Goal: Task Accomplishment & Management: Manage account settings

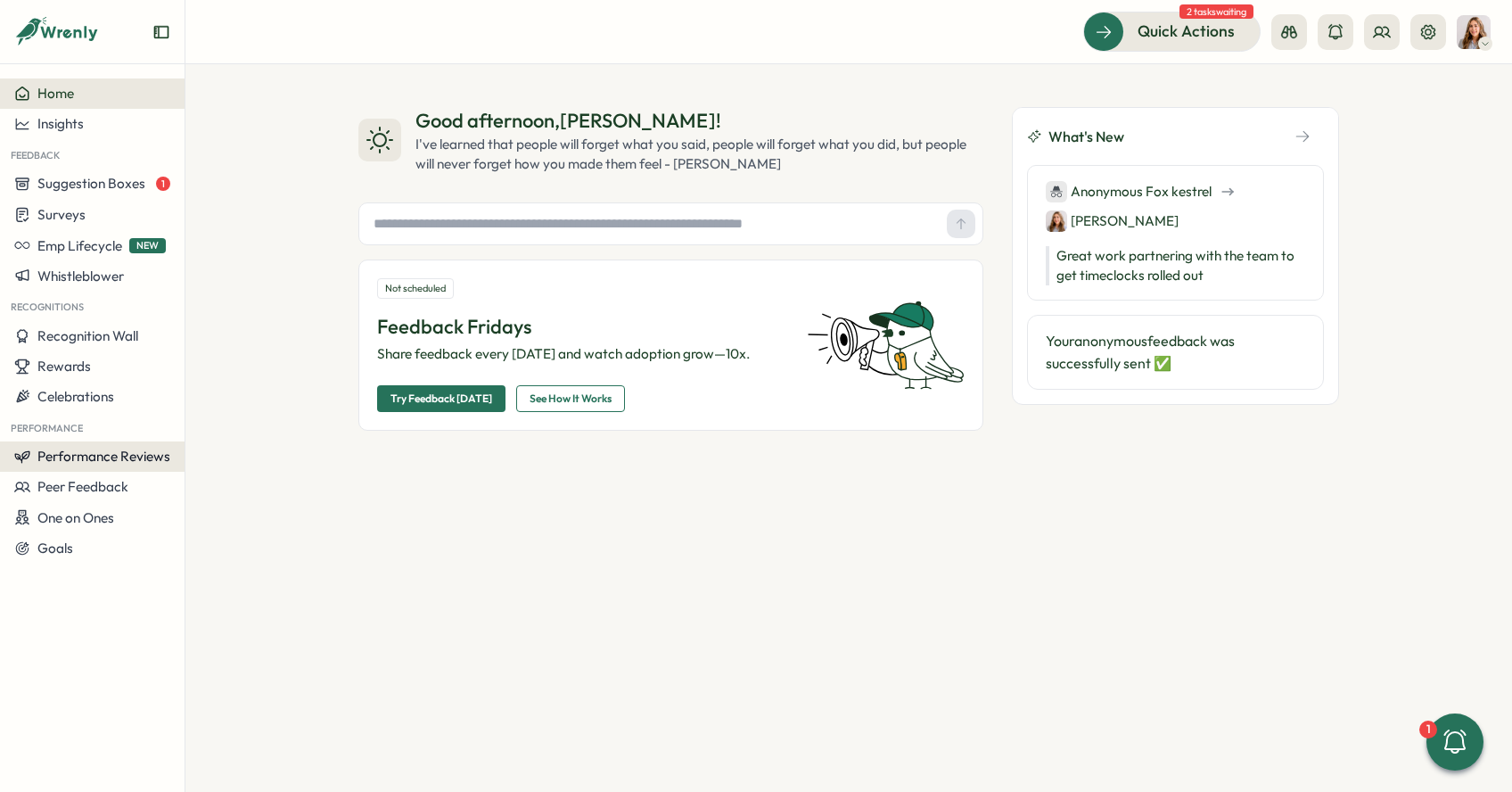
click at [106, 468] on button "Performance Reviews" at bounding box center [92, 456] width 184 height 30
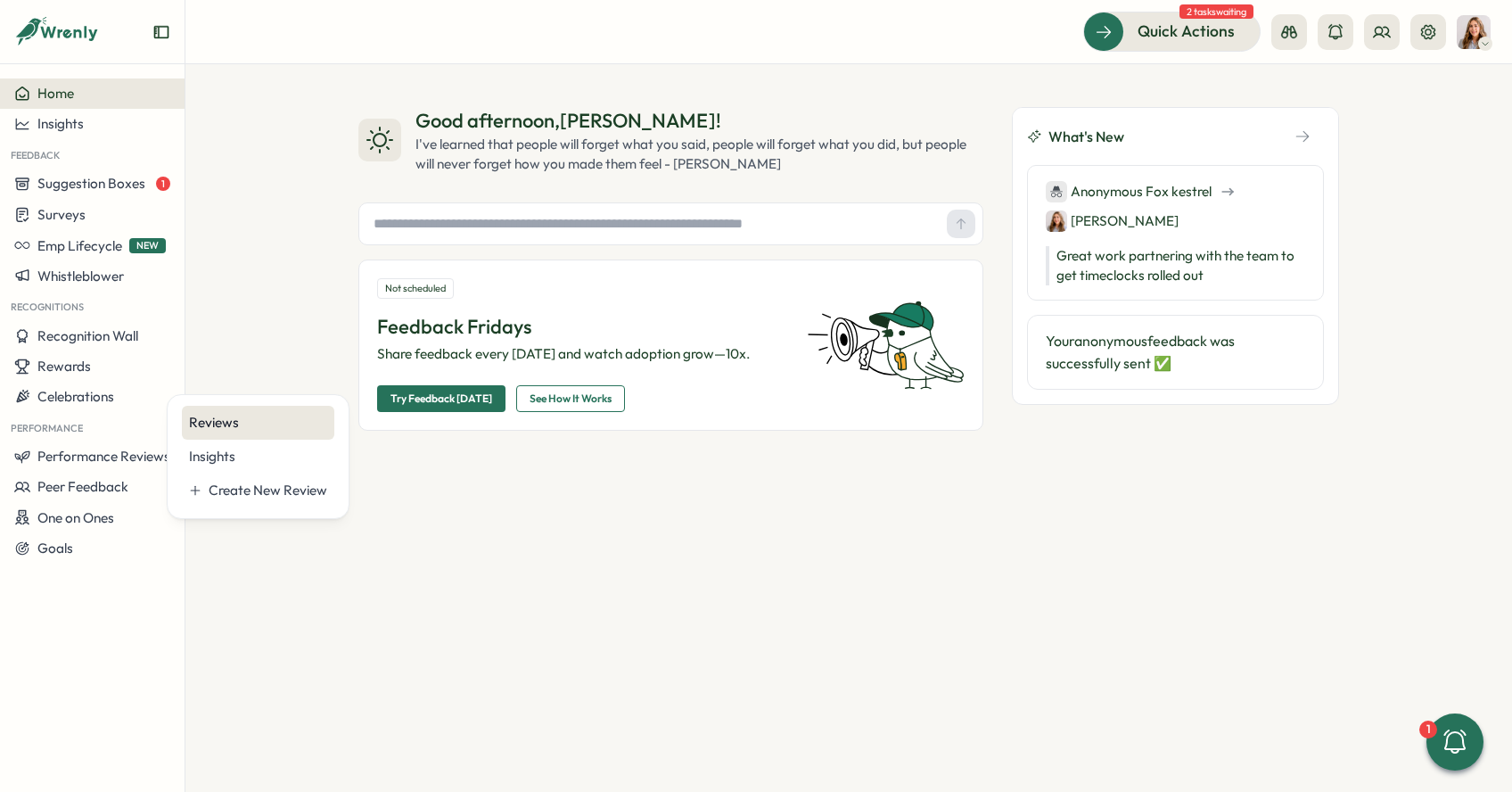
click at [215, 420] on div "Reviews" at bounding box center [258, 422] width 138 height 20
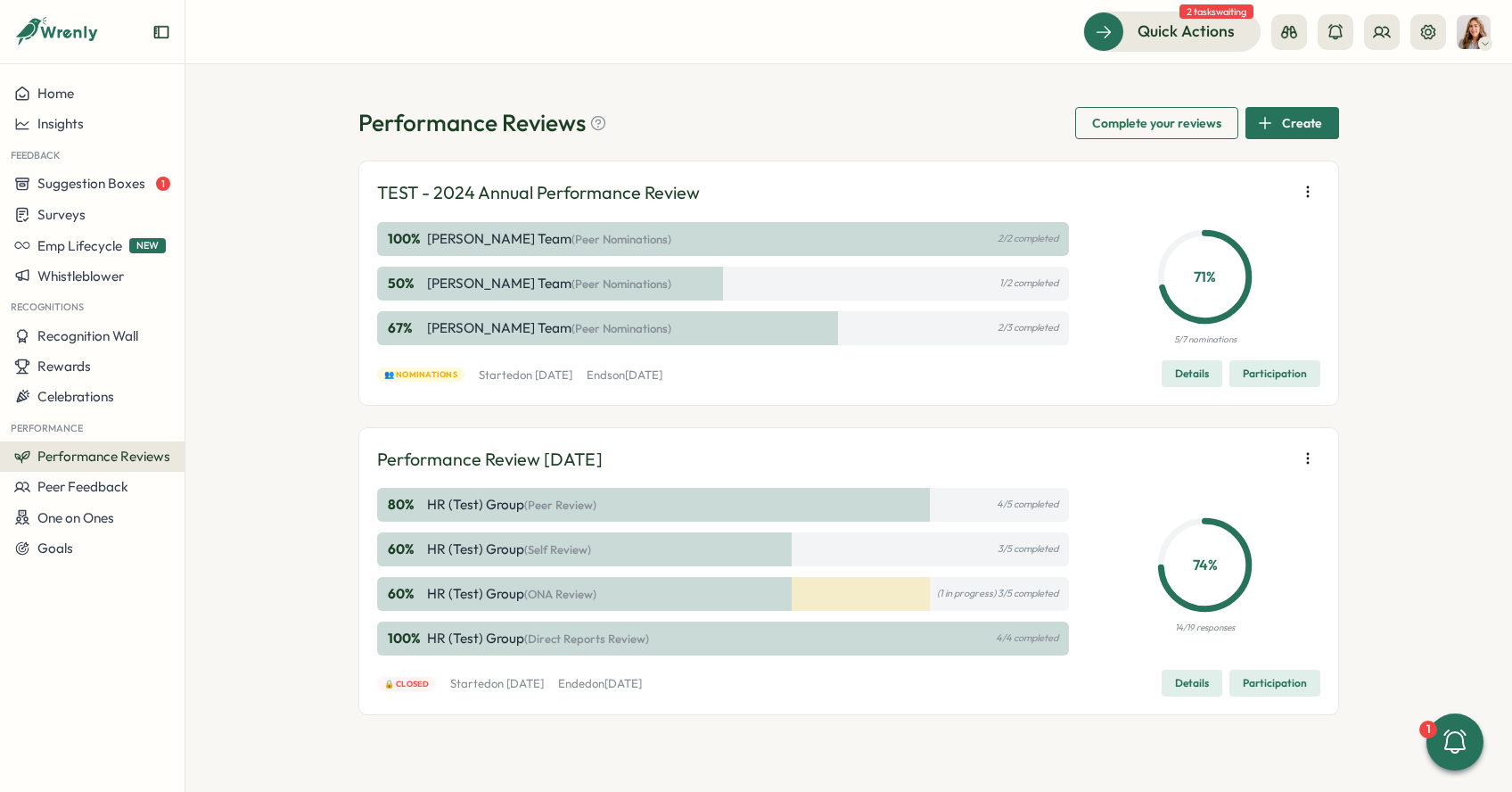
click at [1197, 376] on span "Details" at bounding box center [1192, 372] width 34 height 25
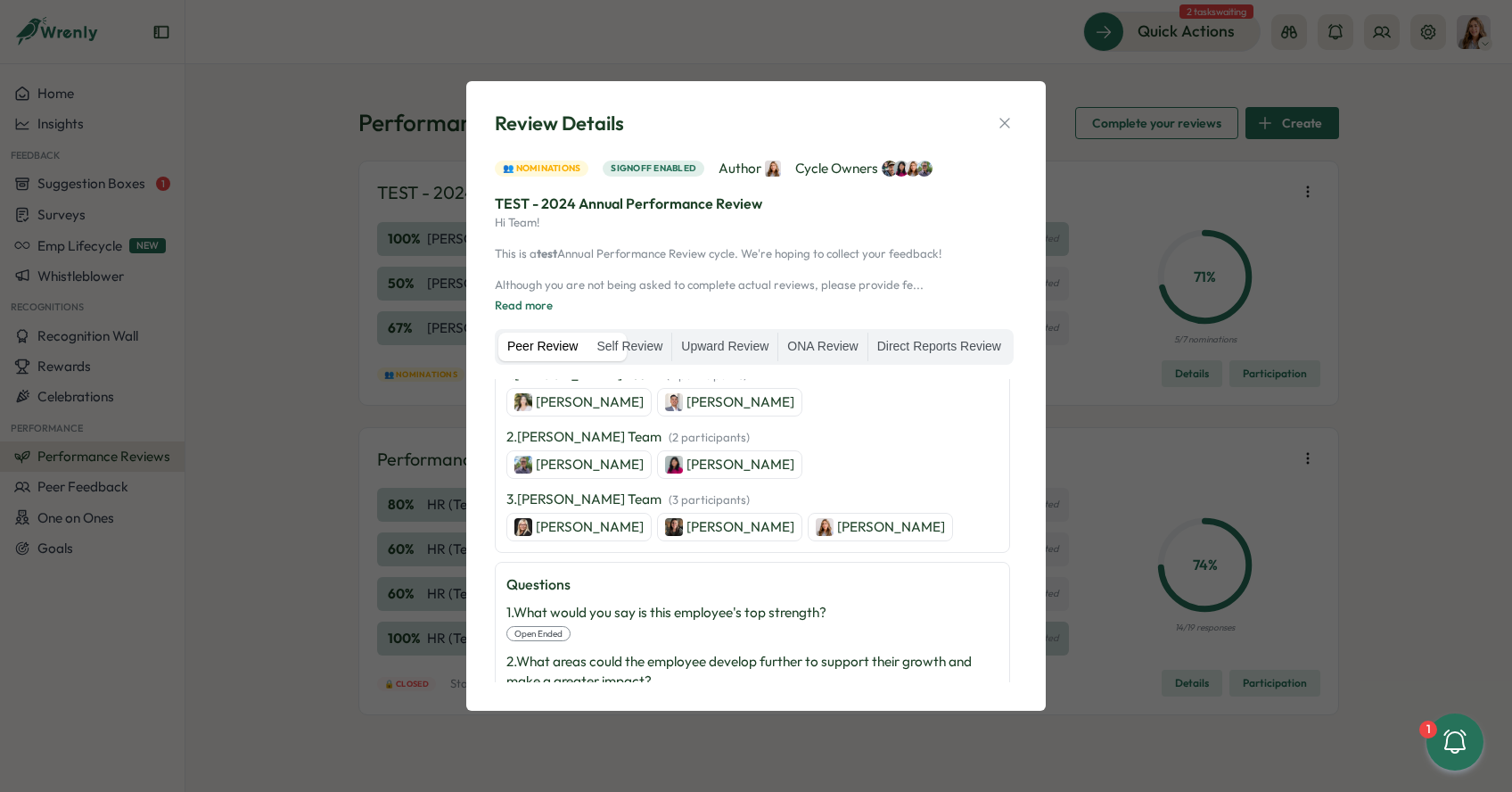
scroll to position [455, 0]
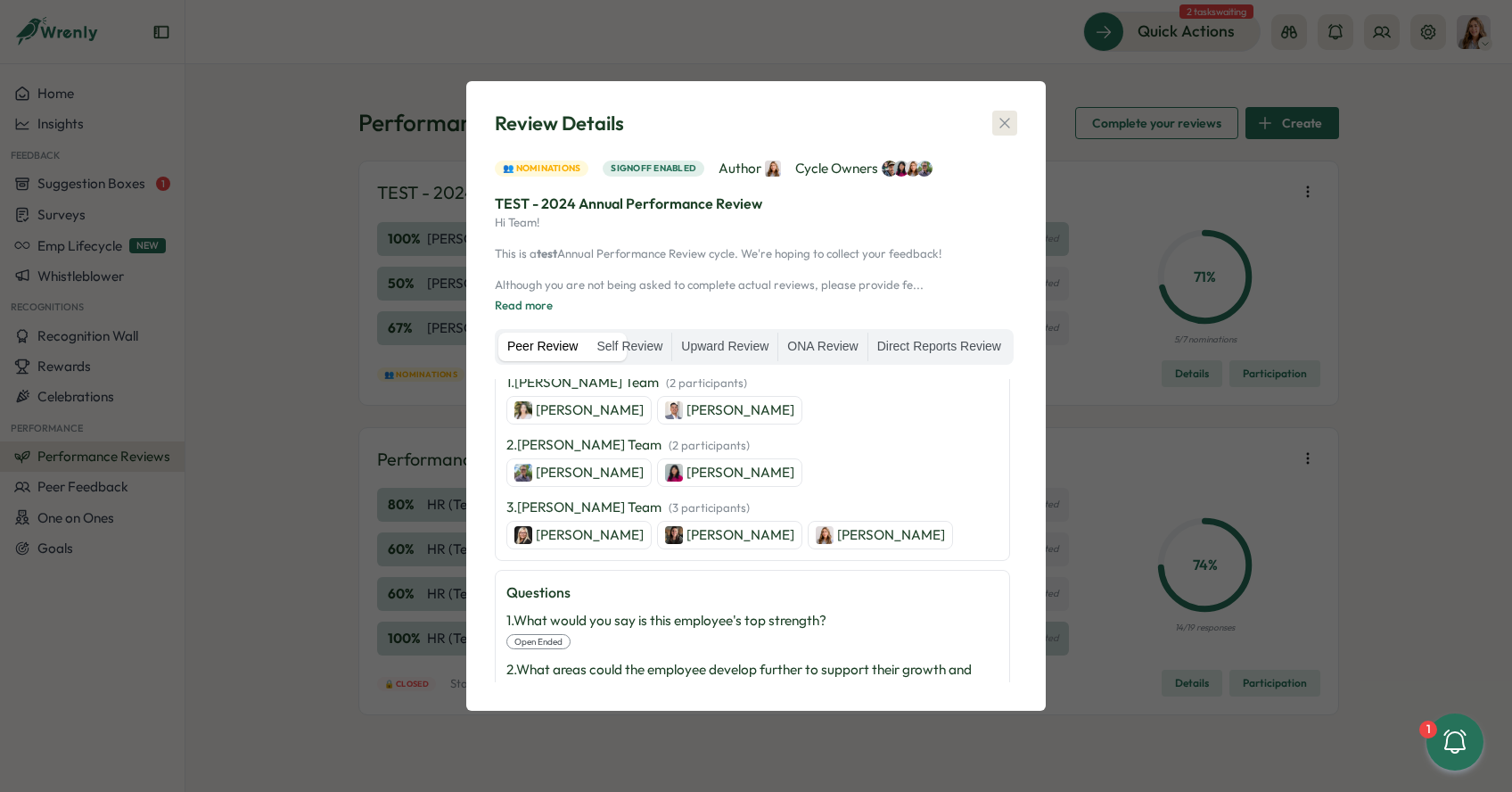
click at [995, 114] on button "button" at bounding box center [1003, 123] width 24 height 25
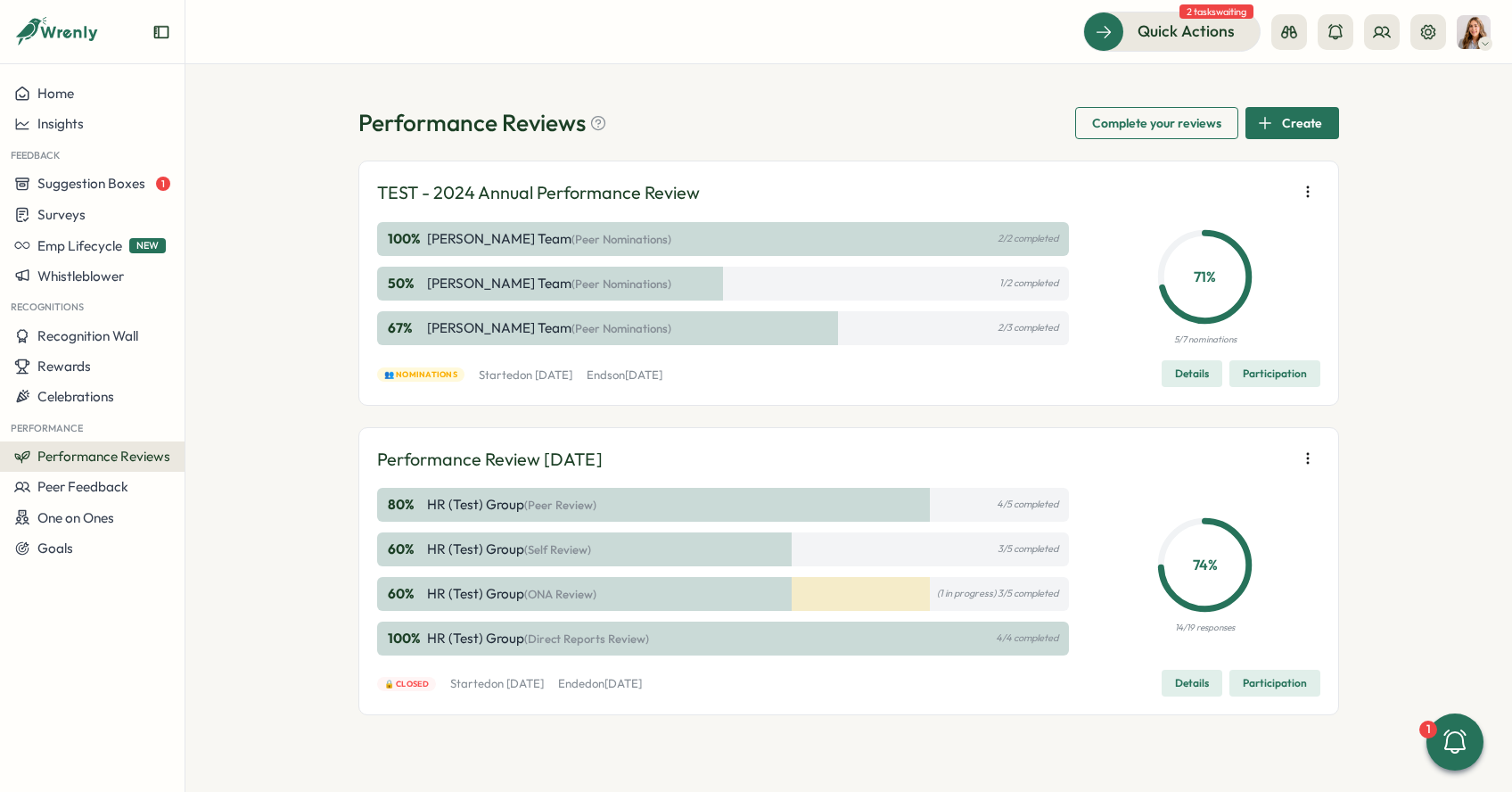
click at [1301, 187] on icon "button" at bounding box center [1307, 191] width 18 height 18
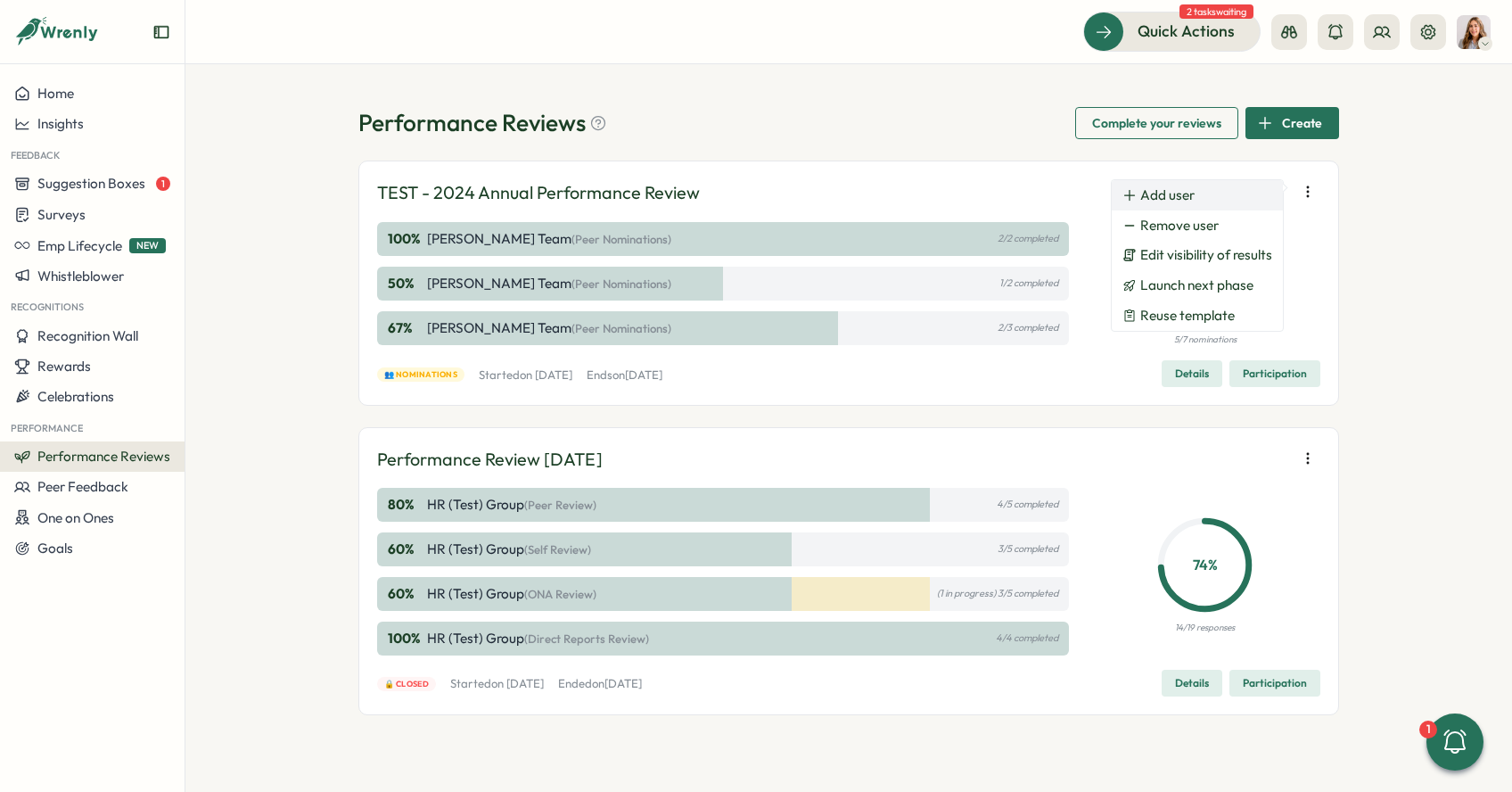
click at [1178, 195] on span "Add user" at bounding box center [1166, 195] width 54 height 16
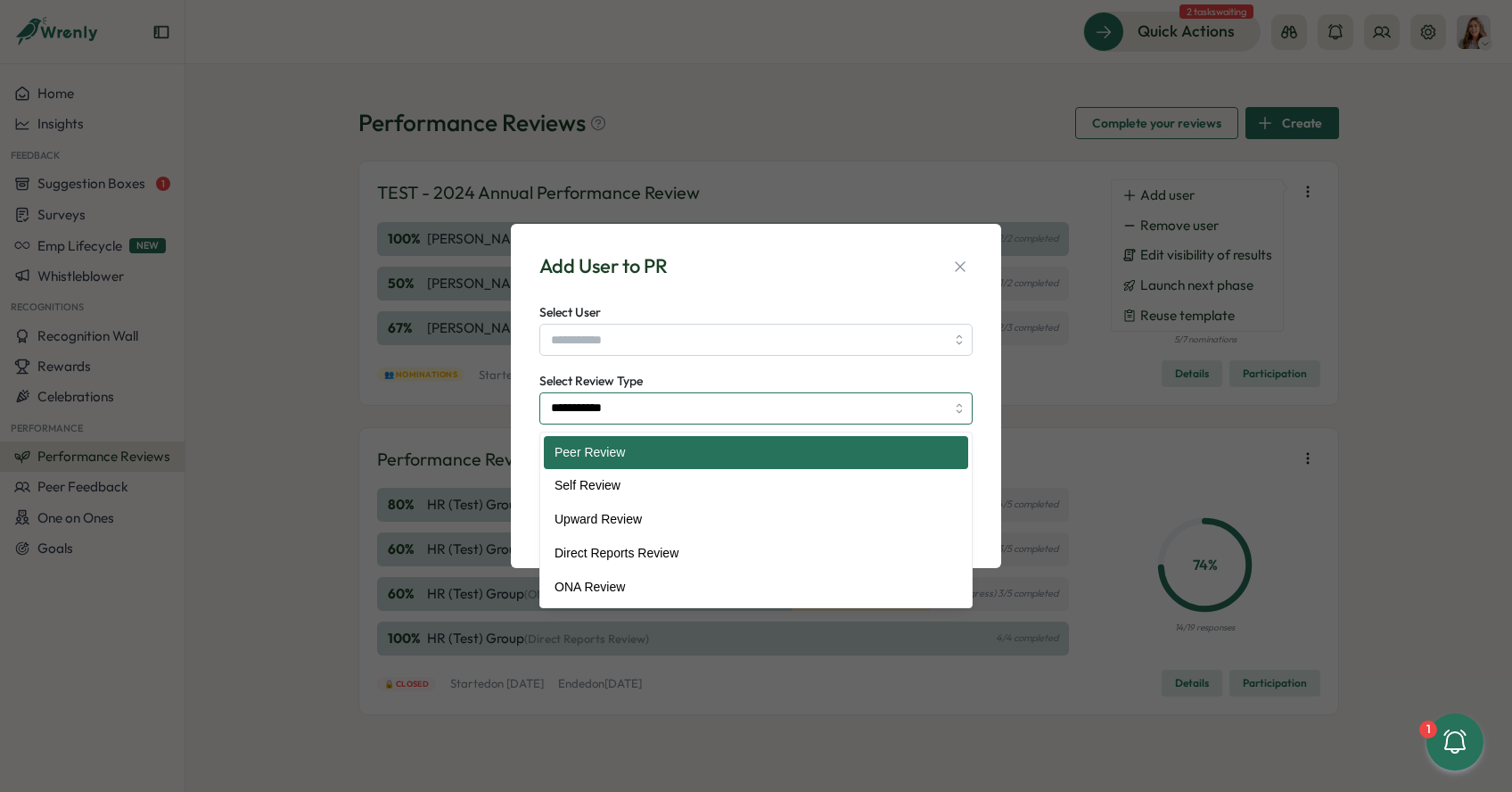
click at [772, 409] on input "**********" at bounding box center [756, 408] width 433 height 32
click at [764, 337] on input "Select User" at bounding box center [756, 339] width 433 height 32
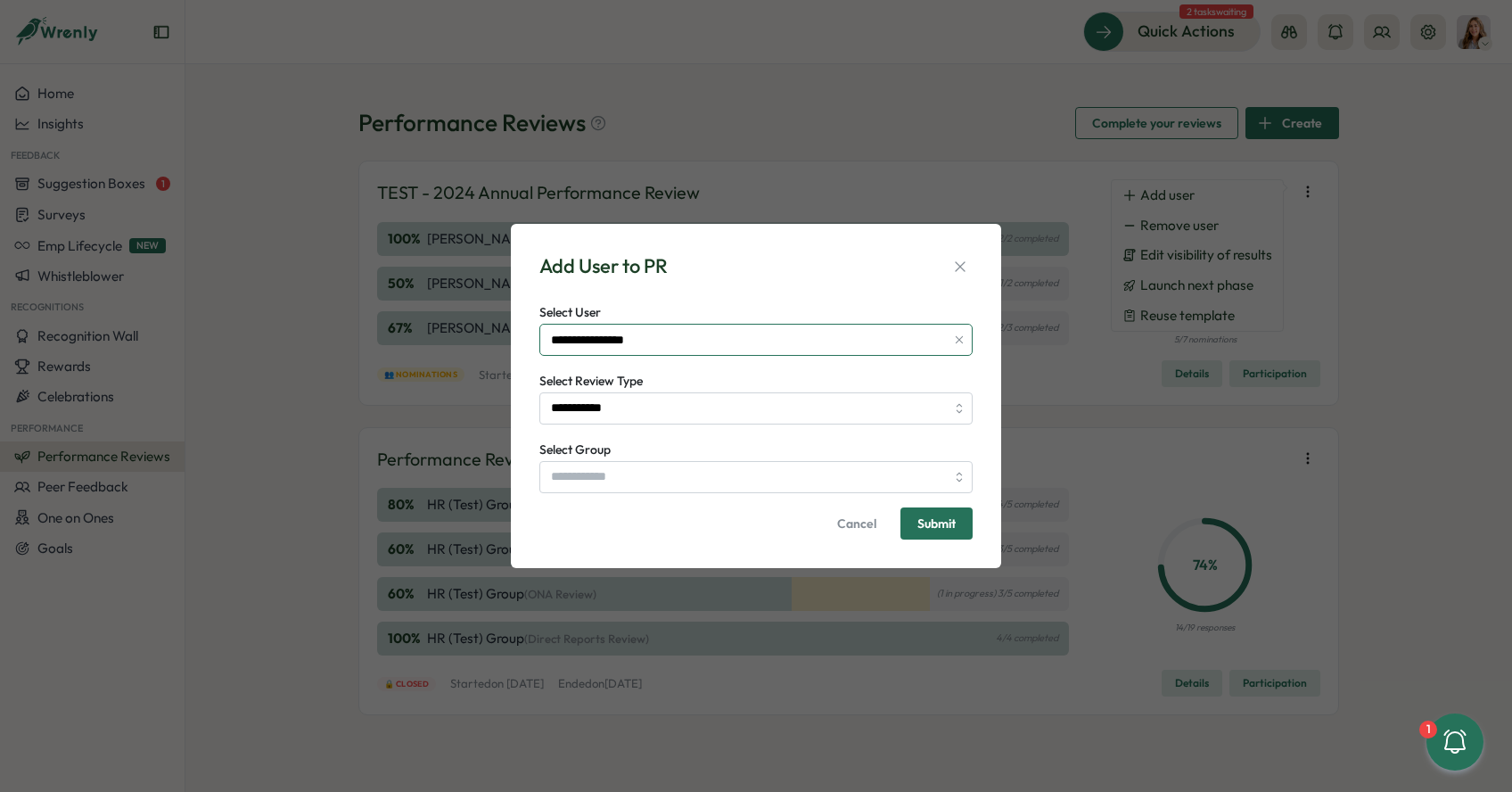
type input "**********"
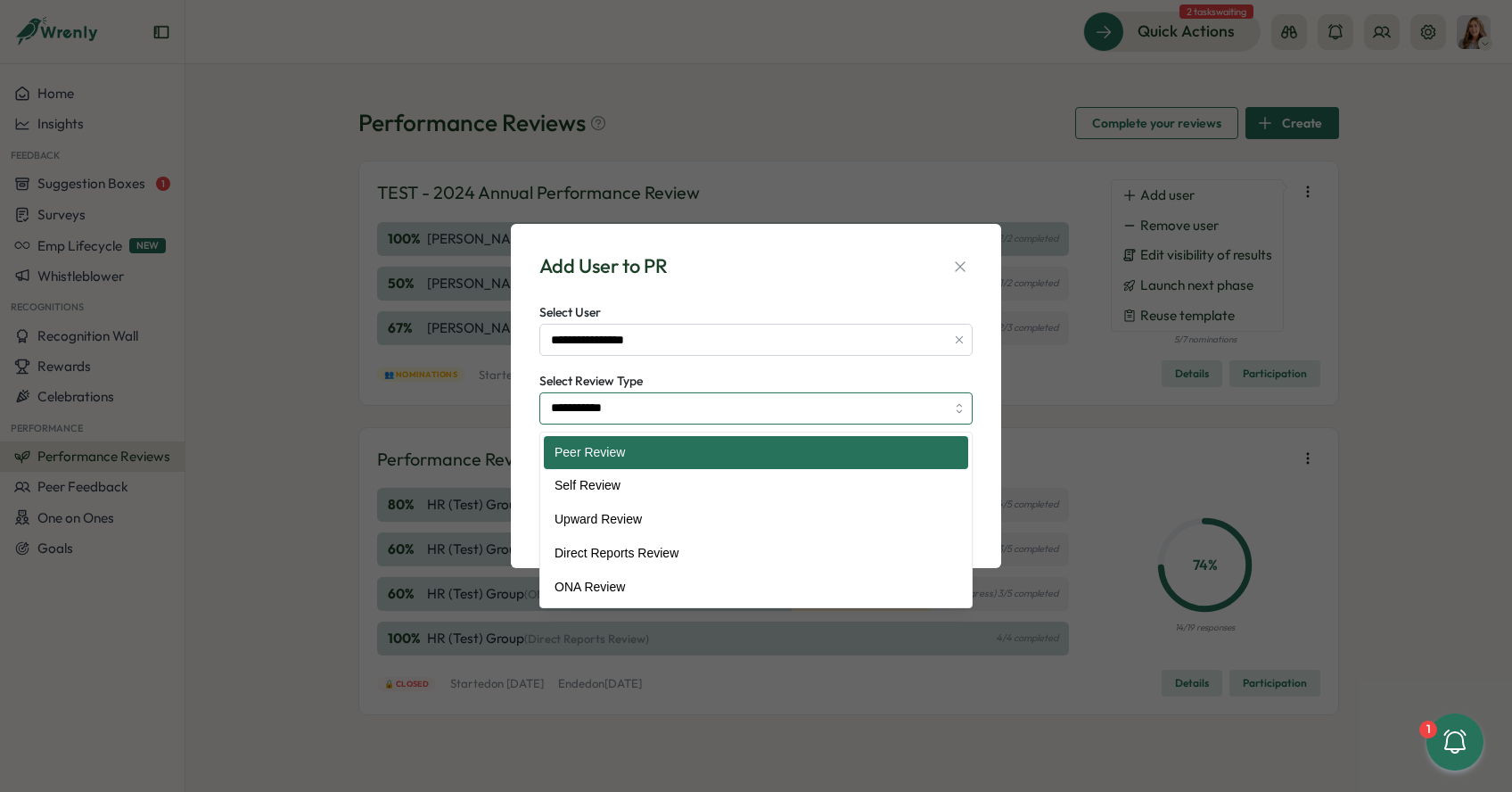
click at [725, 406] on input "**********" at bounding box center [756, 408] width 433 height 32
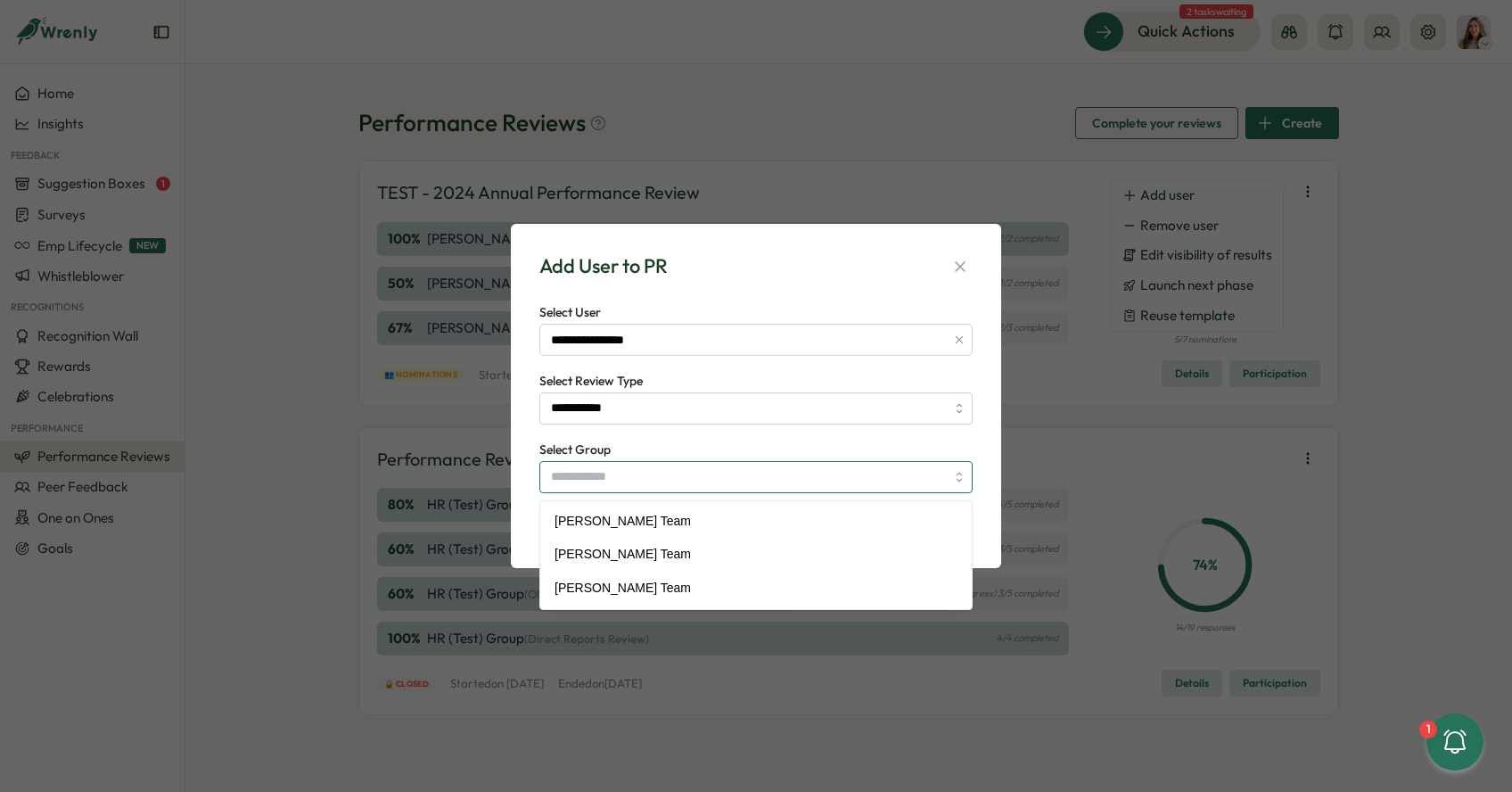
click at [852, 490] on input "Select Group" at bounding box center [756, 476] width 433 height 32
click at [1000, 262] on div "**********" at bounding box center [756, 395] width 490 height 343
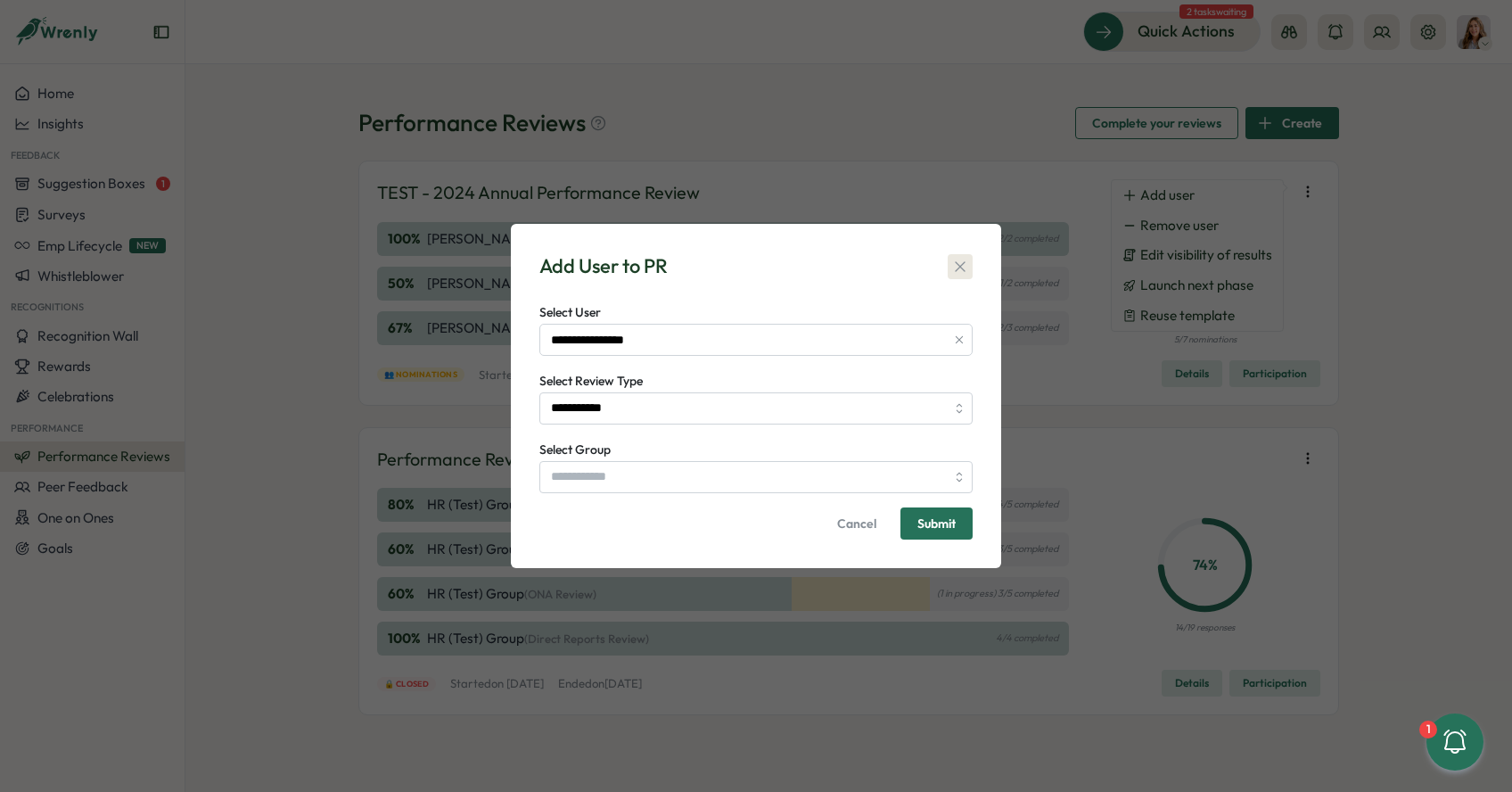
click at [958, 272] on icon "button" at bounding box center [960, 267] width 18 height 18
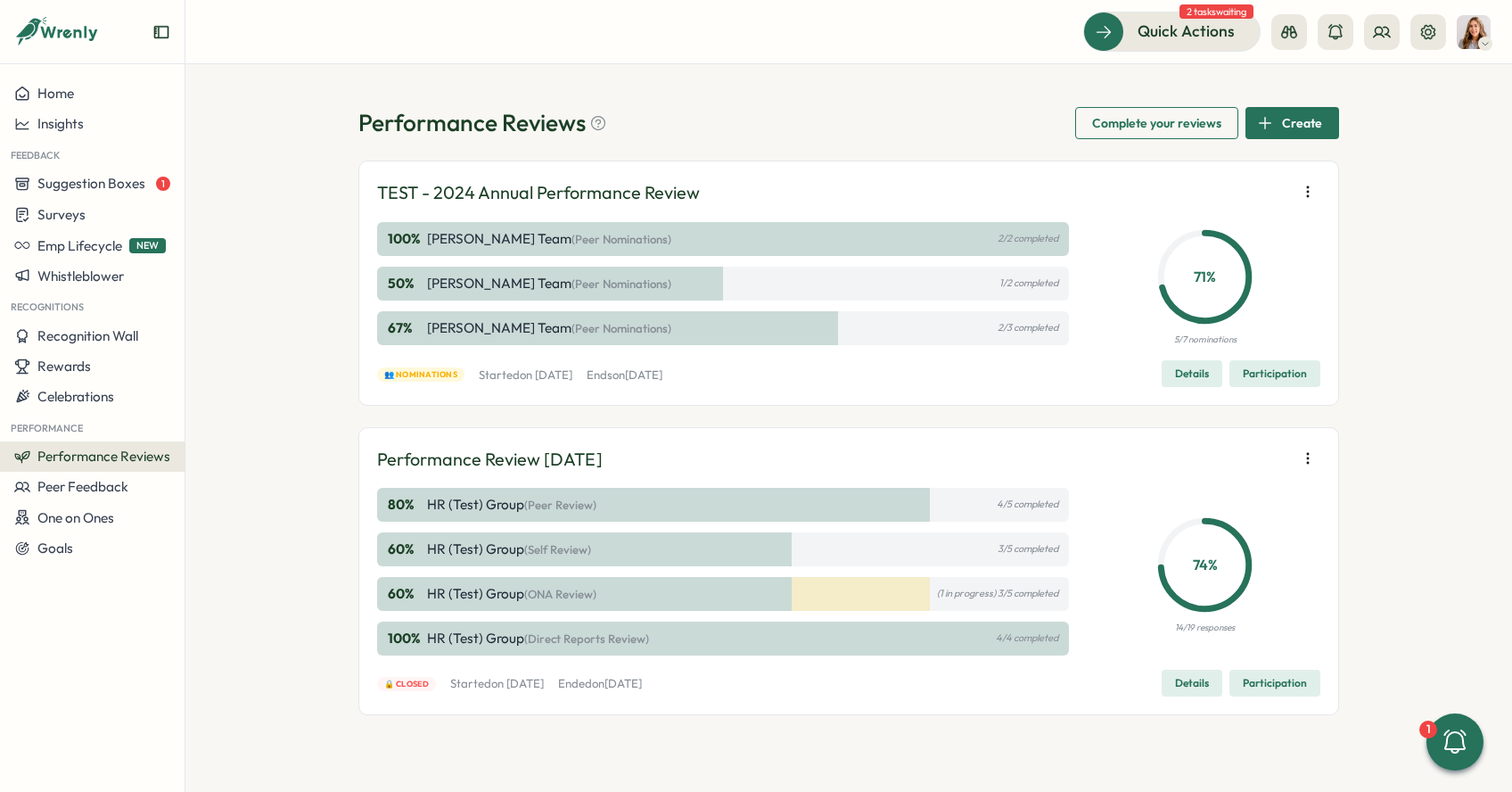
click at [1302, 190] on icon "button" at bounding box center [1307, 191] width 18 height 18
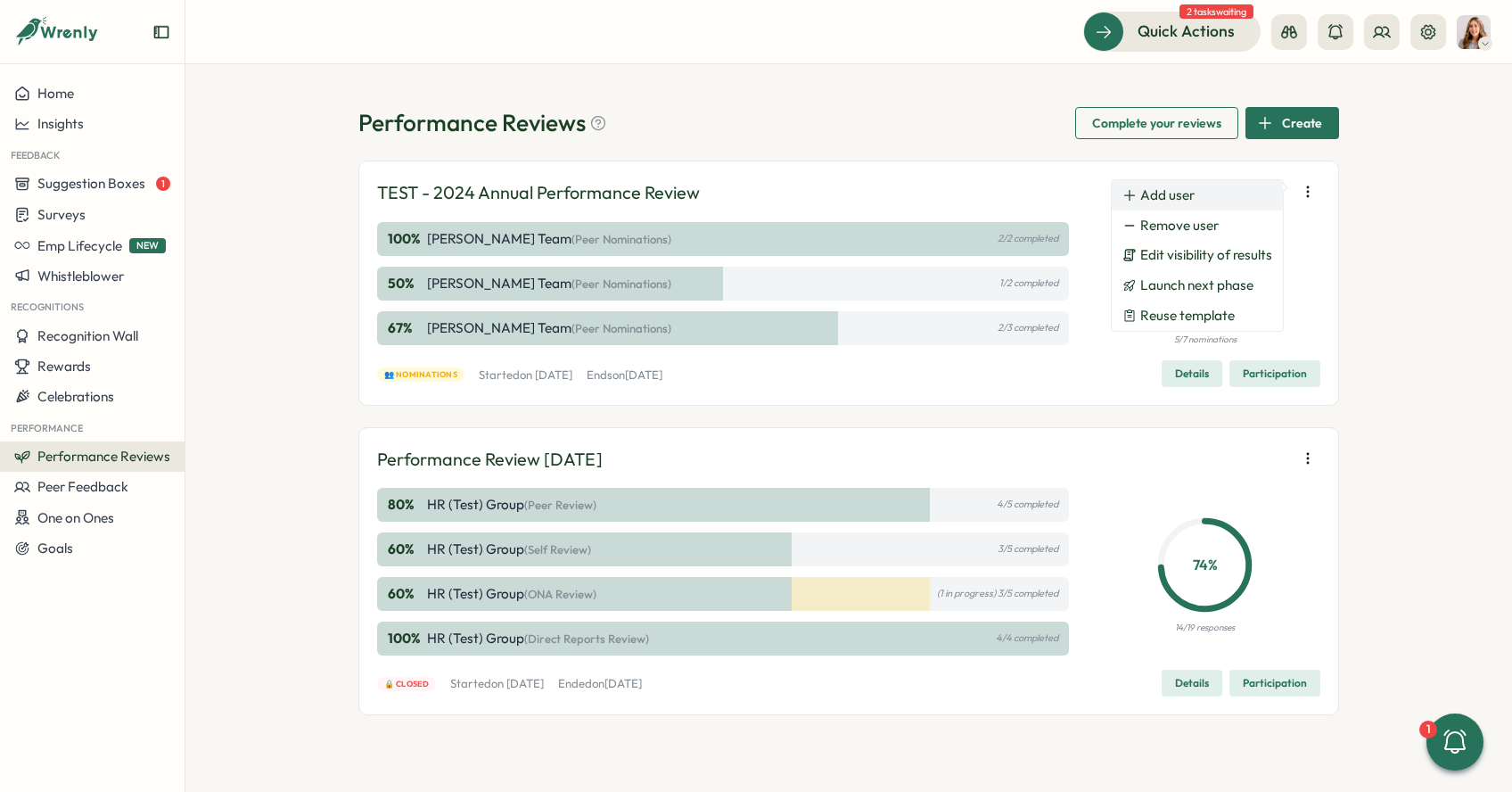
click at [1169, 192] on span "Add user" at bounding box center [1166, 195] width 54 height 16
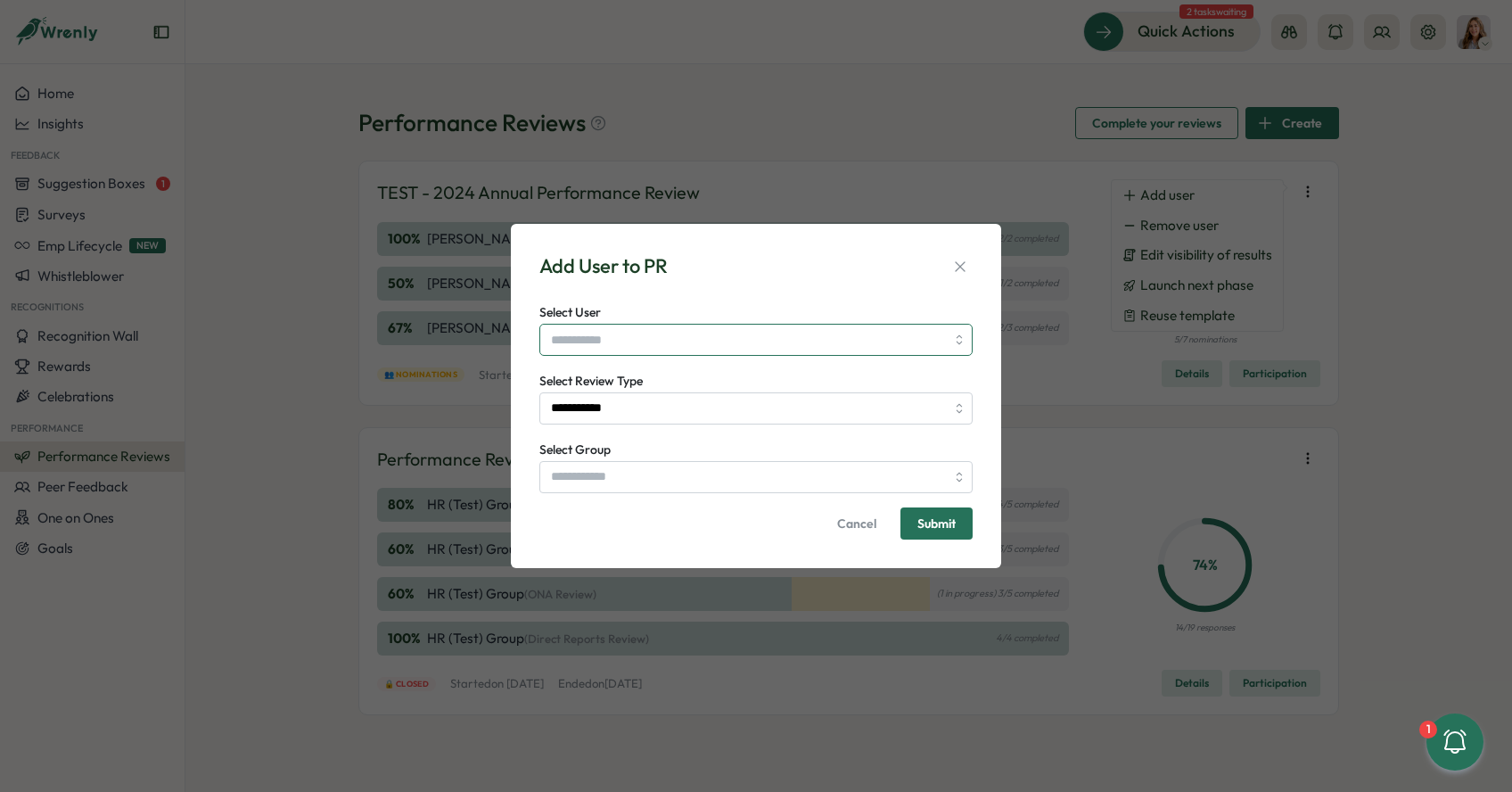
click at [759, 335] on input "Select User" at bounding box center [756, 339] width 433 height 32
type input "**********"
click at [932, 528] on span "Submit" at bounding box center [936, 523] width 38 height 13
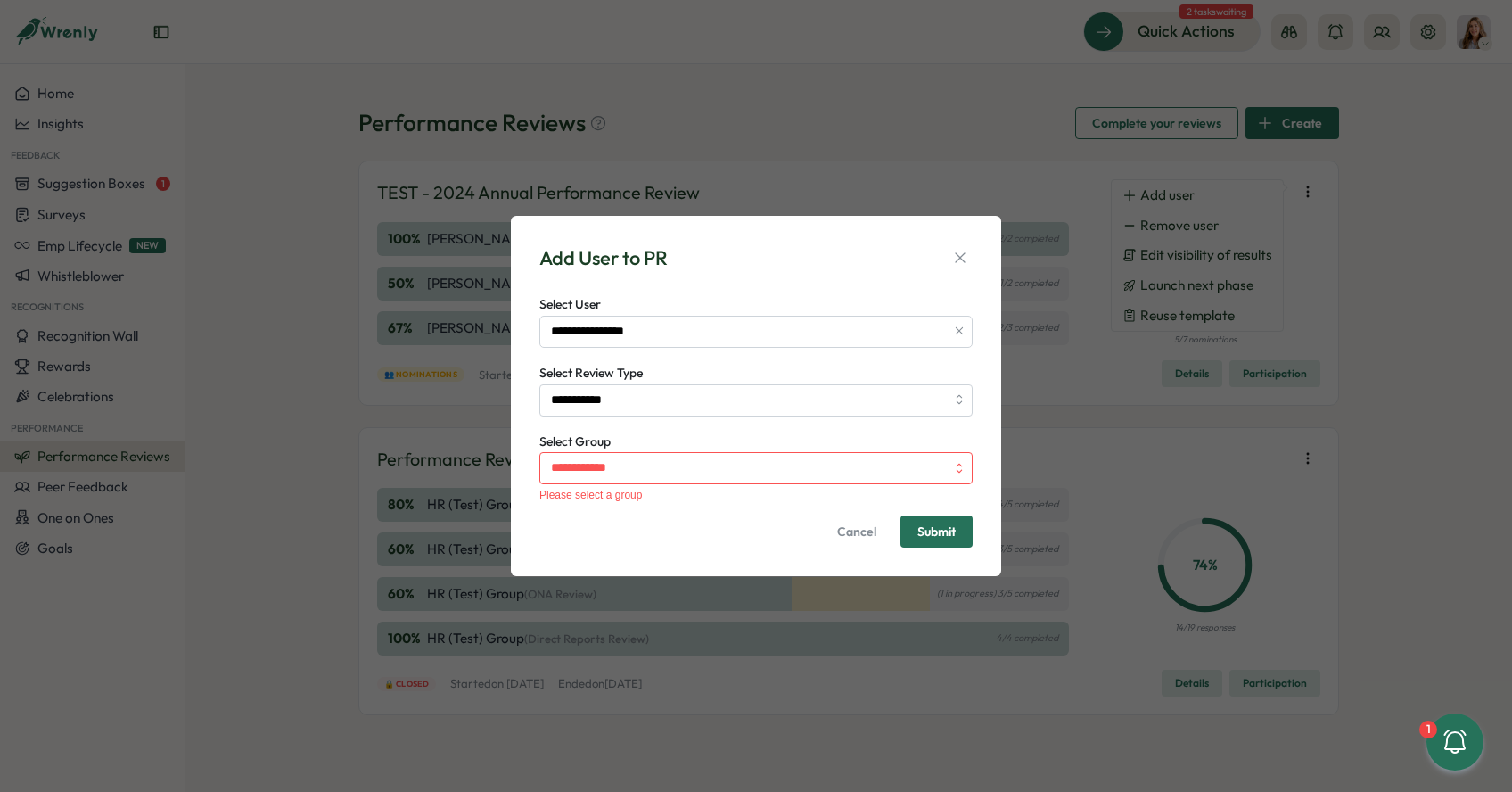
click at [857, 491] on div "Please select a group" at bounding box center [756, 494] width 433 height 13
click at [857, 488] on div "Select Group Please select a group" at bounding box center [756, 465] width 433 height 72
click at [856, 471] on input "Select Group" at bounding box center [756, 468] width 433 height 32
click at [882, 471] on input "******" at bounding box center [756, 468] width 433 height 32
click at [960, 470] on input "******" at bounding box center [756, 468] width 433 height 32
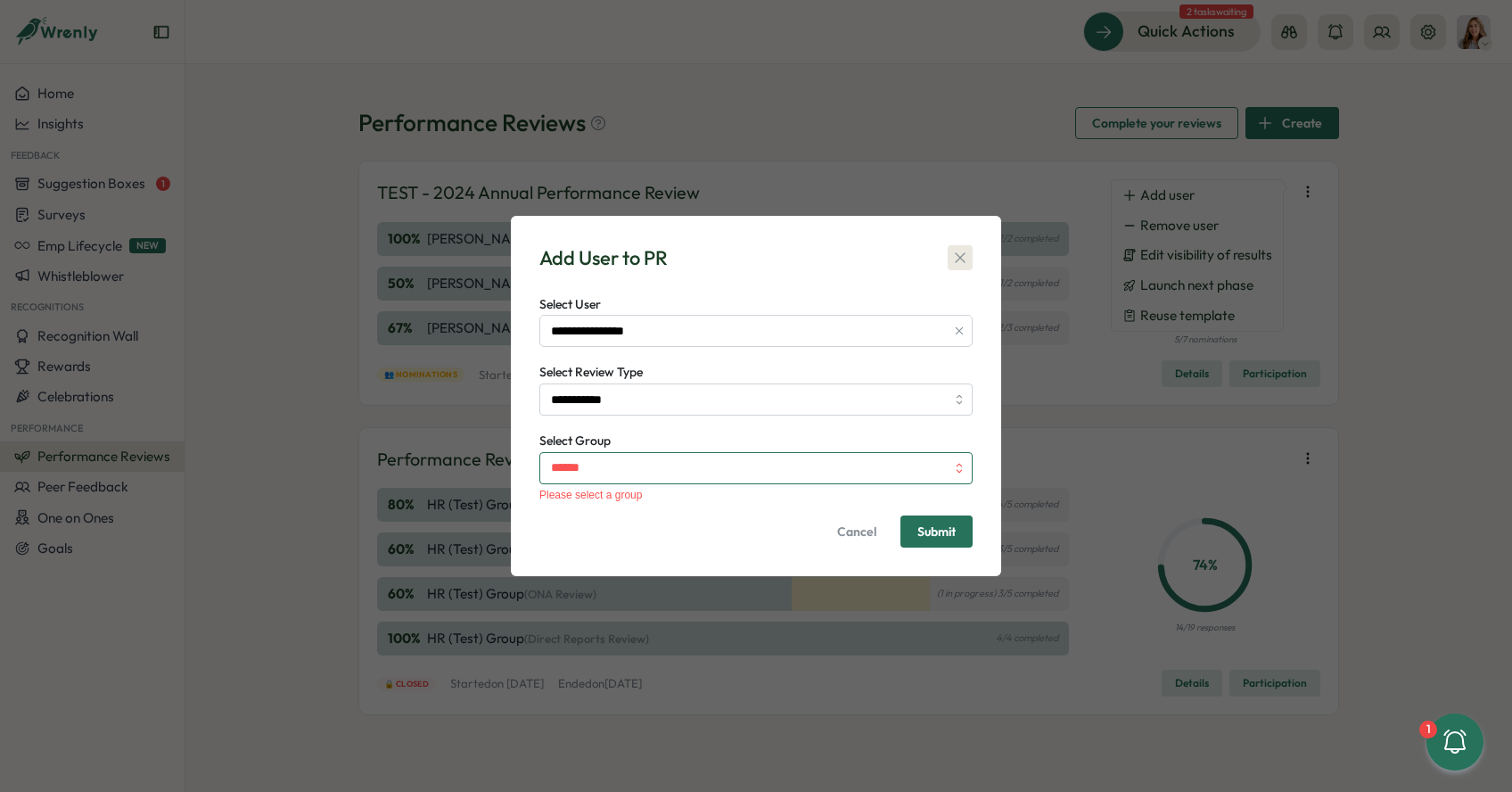
type input "******"
click at [970, 254] on button "button" at bounding box center [959, 257] width 24 height 25
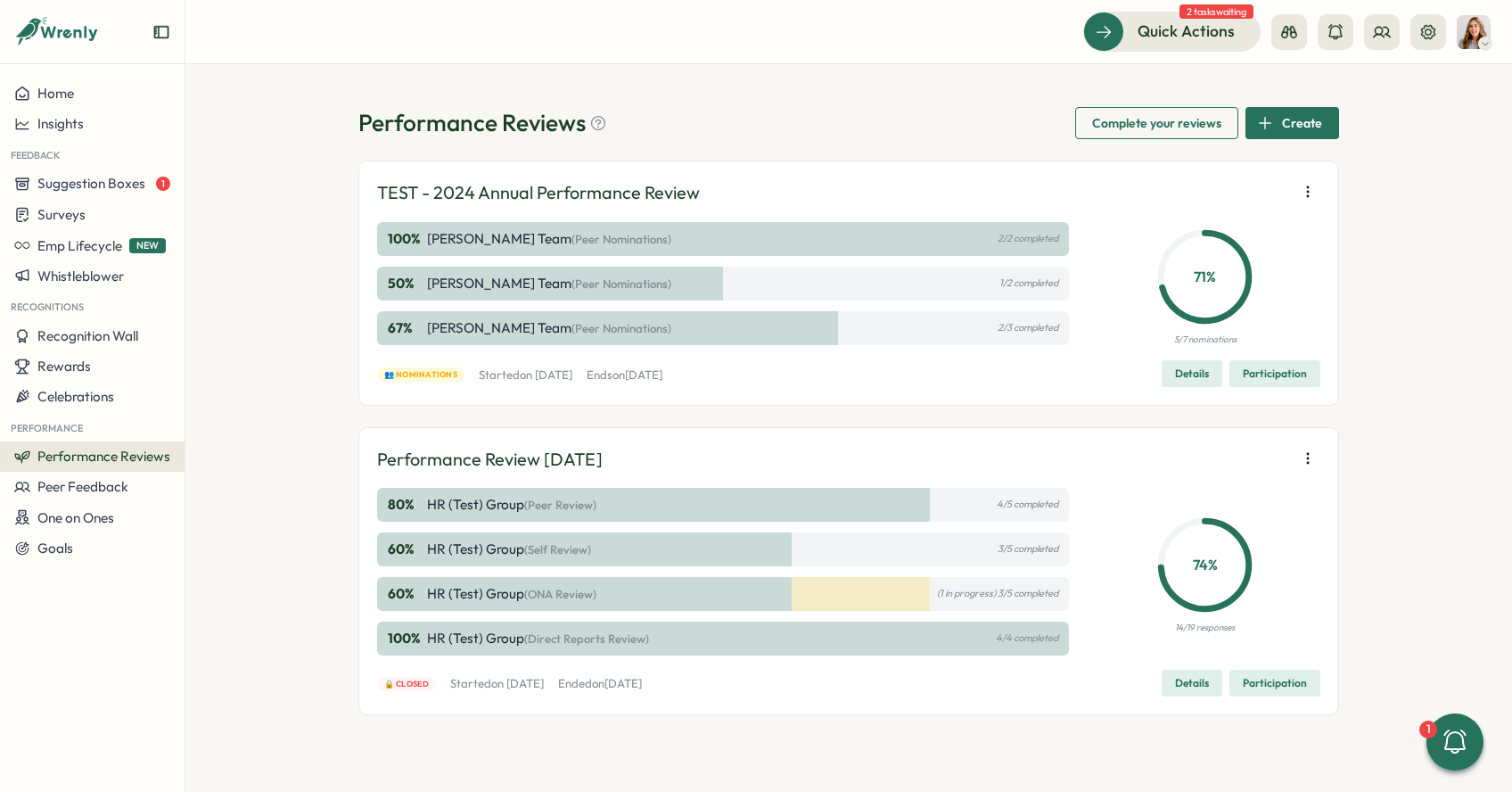
click at [1197, 373] on span "Details" at bounding box center [1192, 372] width 34 height 25
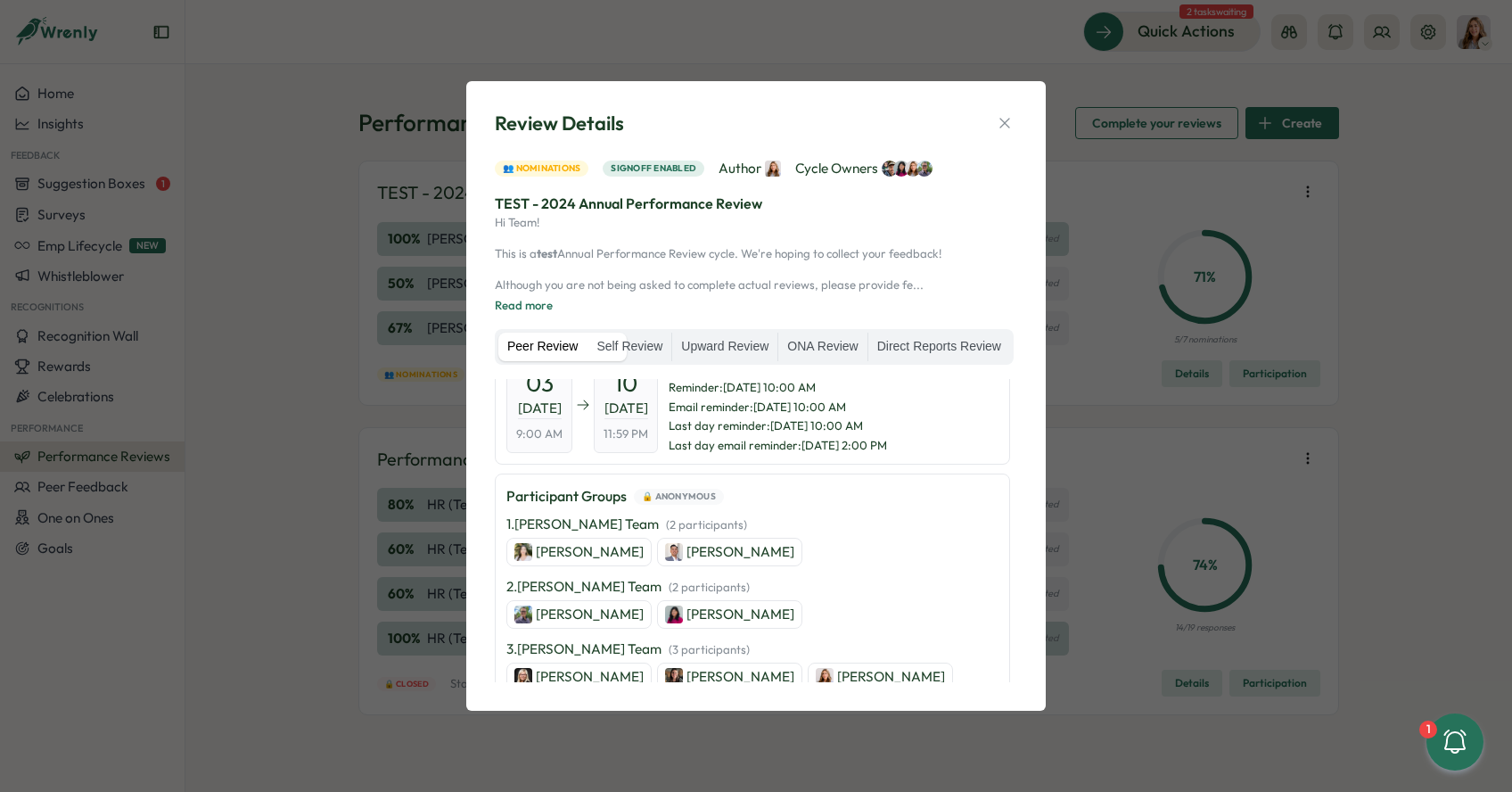
scroll to position [633, 0]
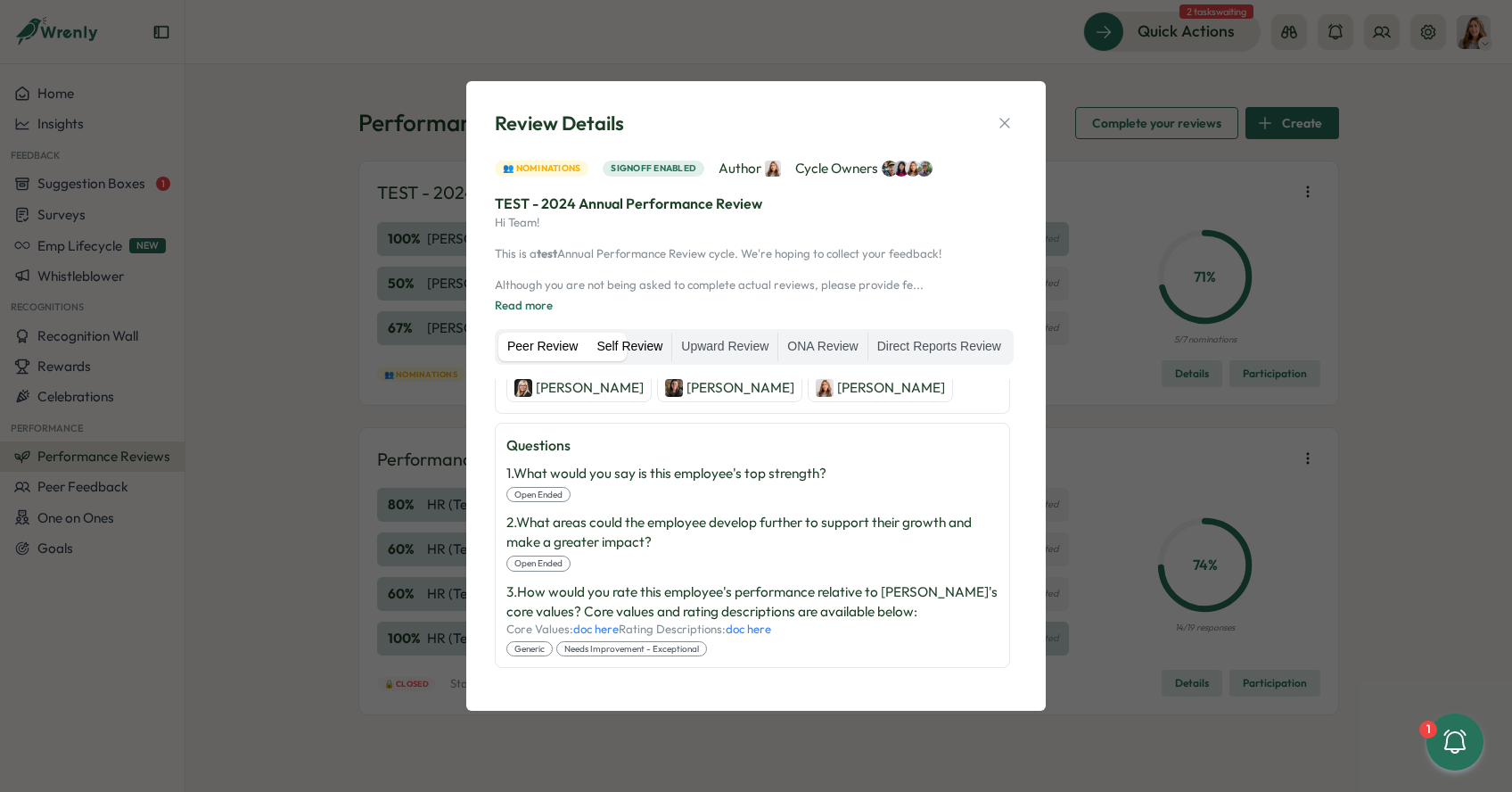
click at [671, 332] on label "Self Review" at bounding box center [629, 346] width 84 height 28
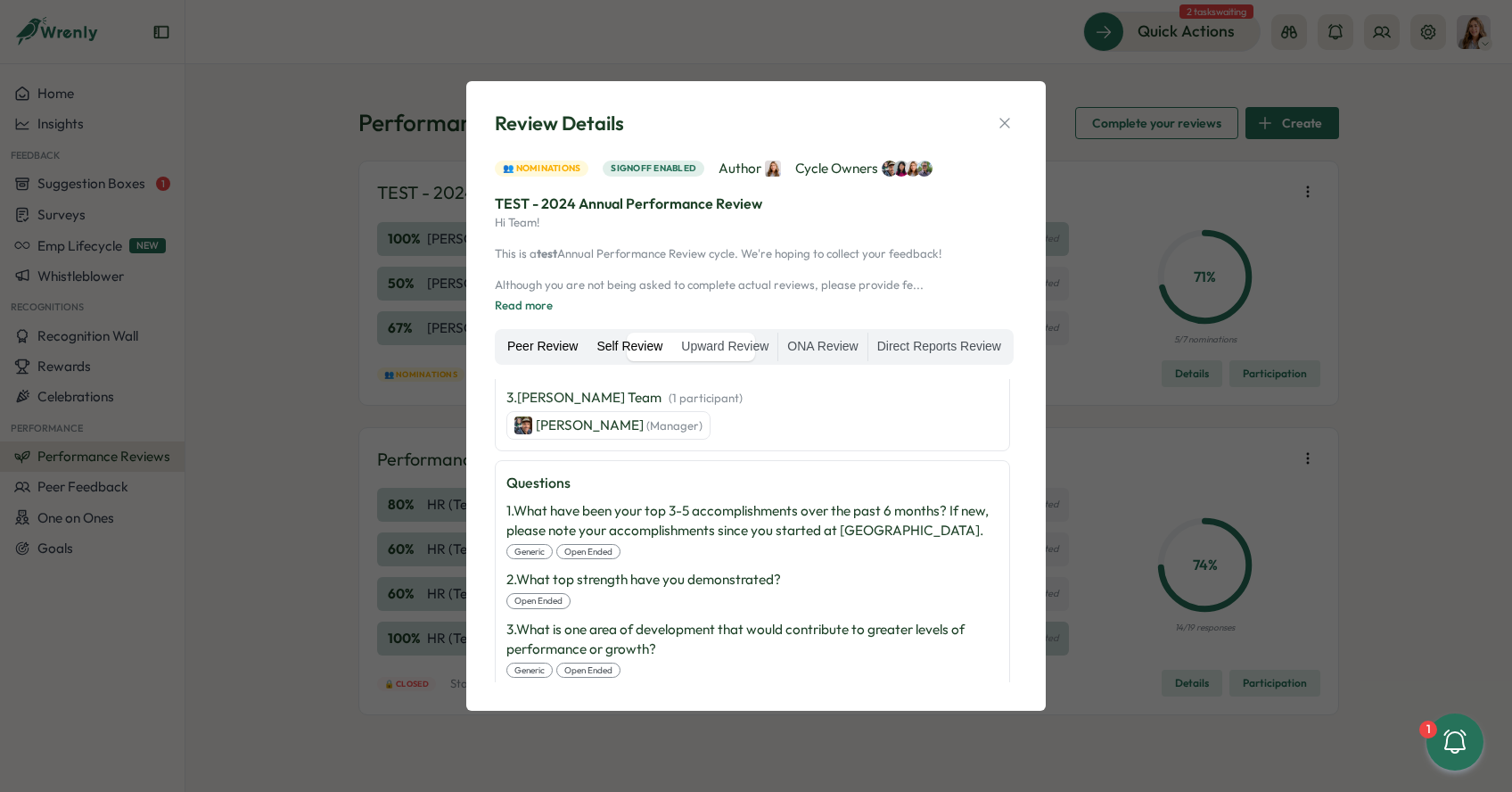
click at [567, 339] on label "Peer Review" at bounding box center [542, 346] width 88 height 28
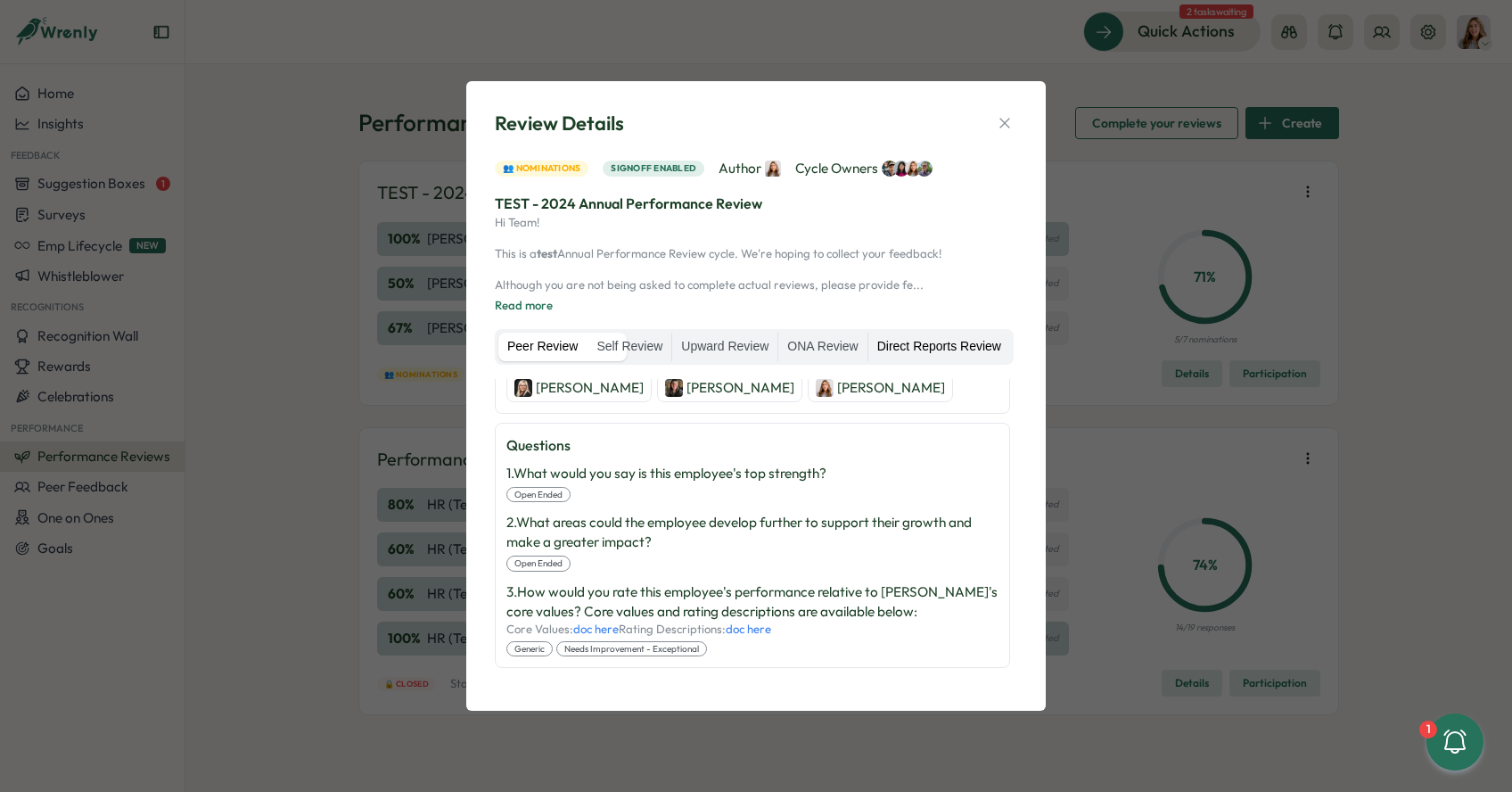
click at [868, 351] on label "Direct Reports Review" at bounding box center [939, 346] width 142 height 28
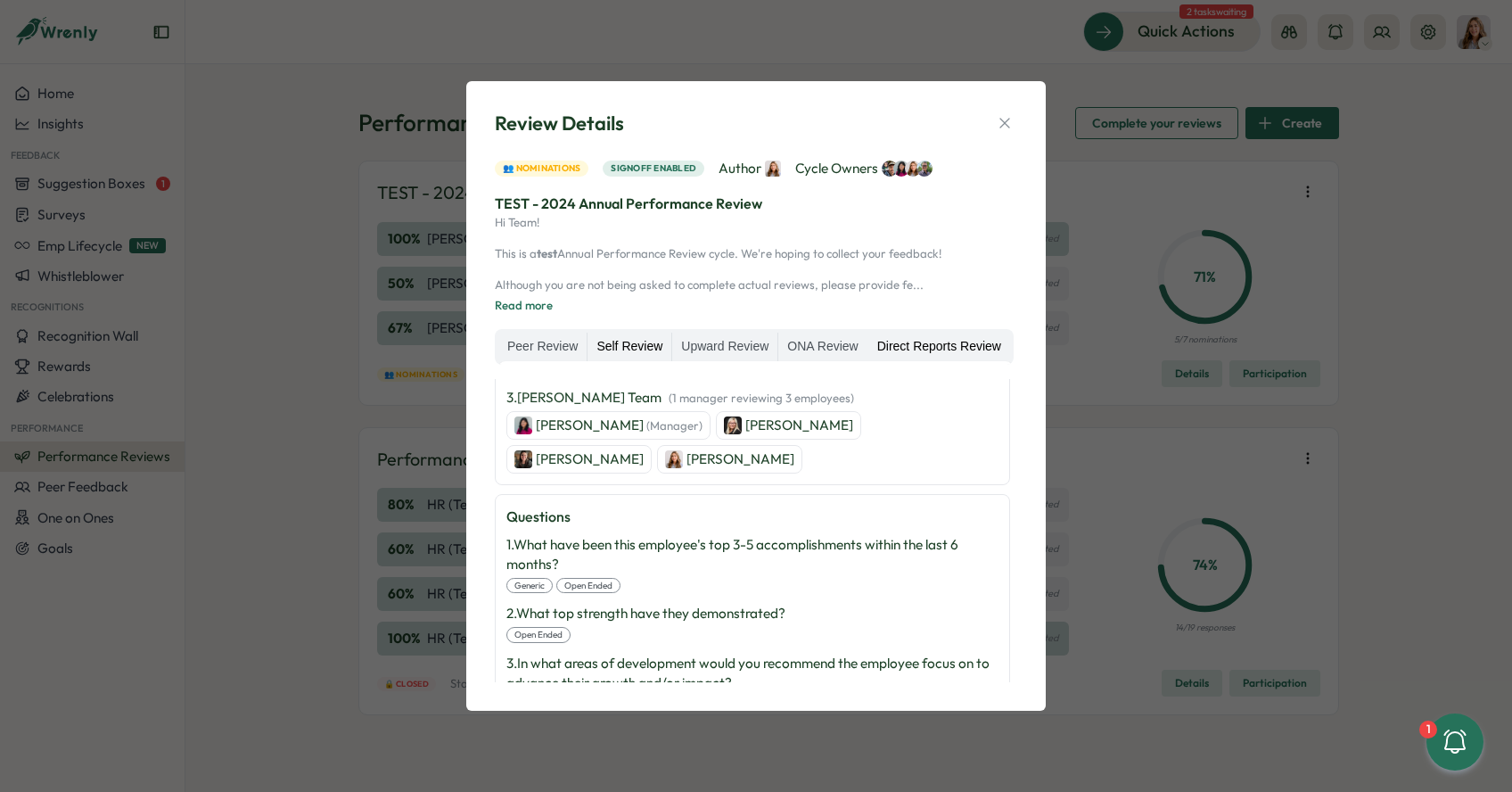
click at [671, 332] on label "Self Review" at bounding box center [629, 346] width 84 height 28
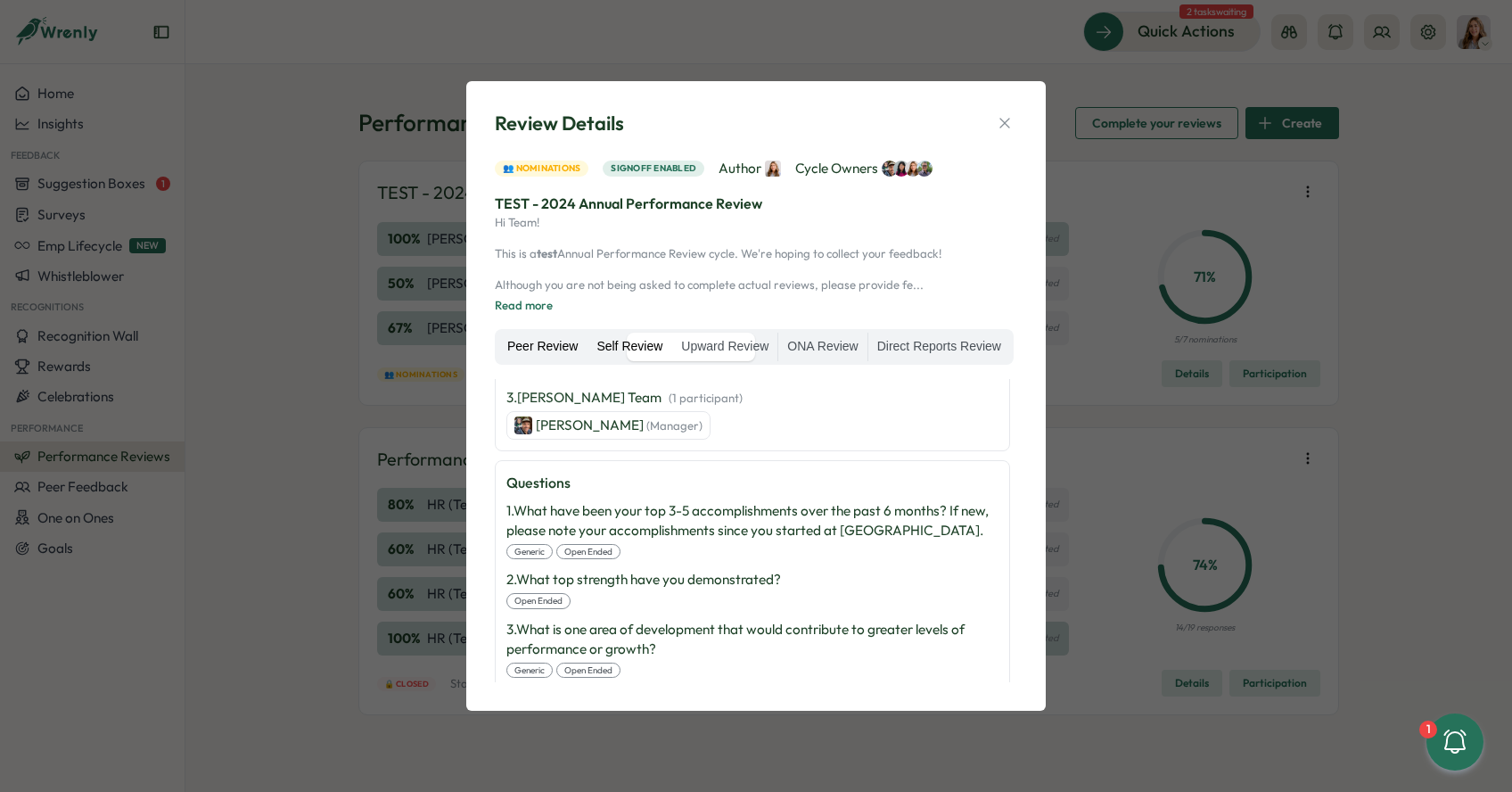
click at [569, 336] on label "Peer Review" at bounding box center [542, 346] width 88 height 28
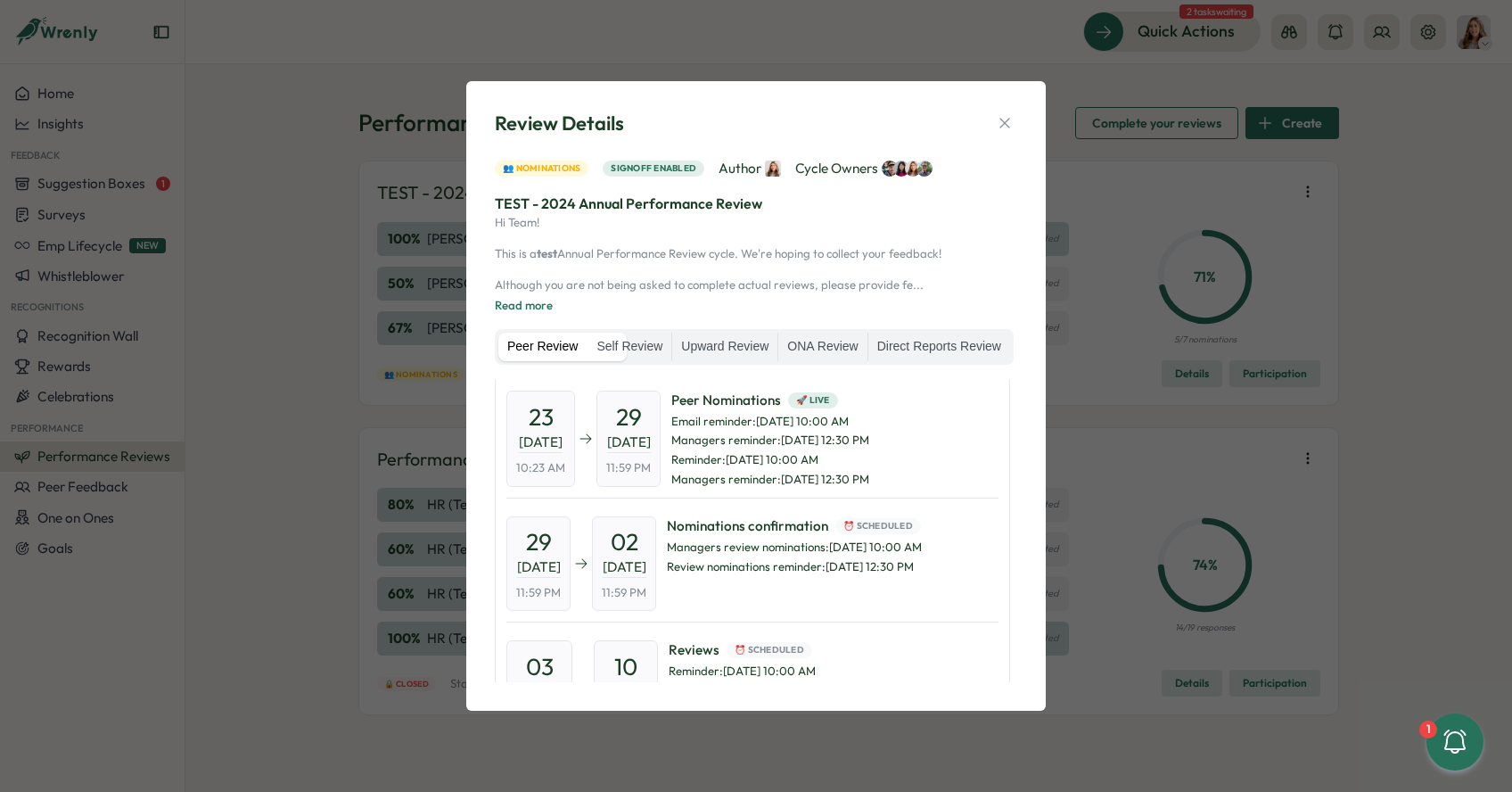
scroll to position [0, 0]
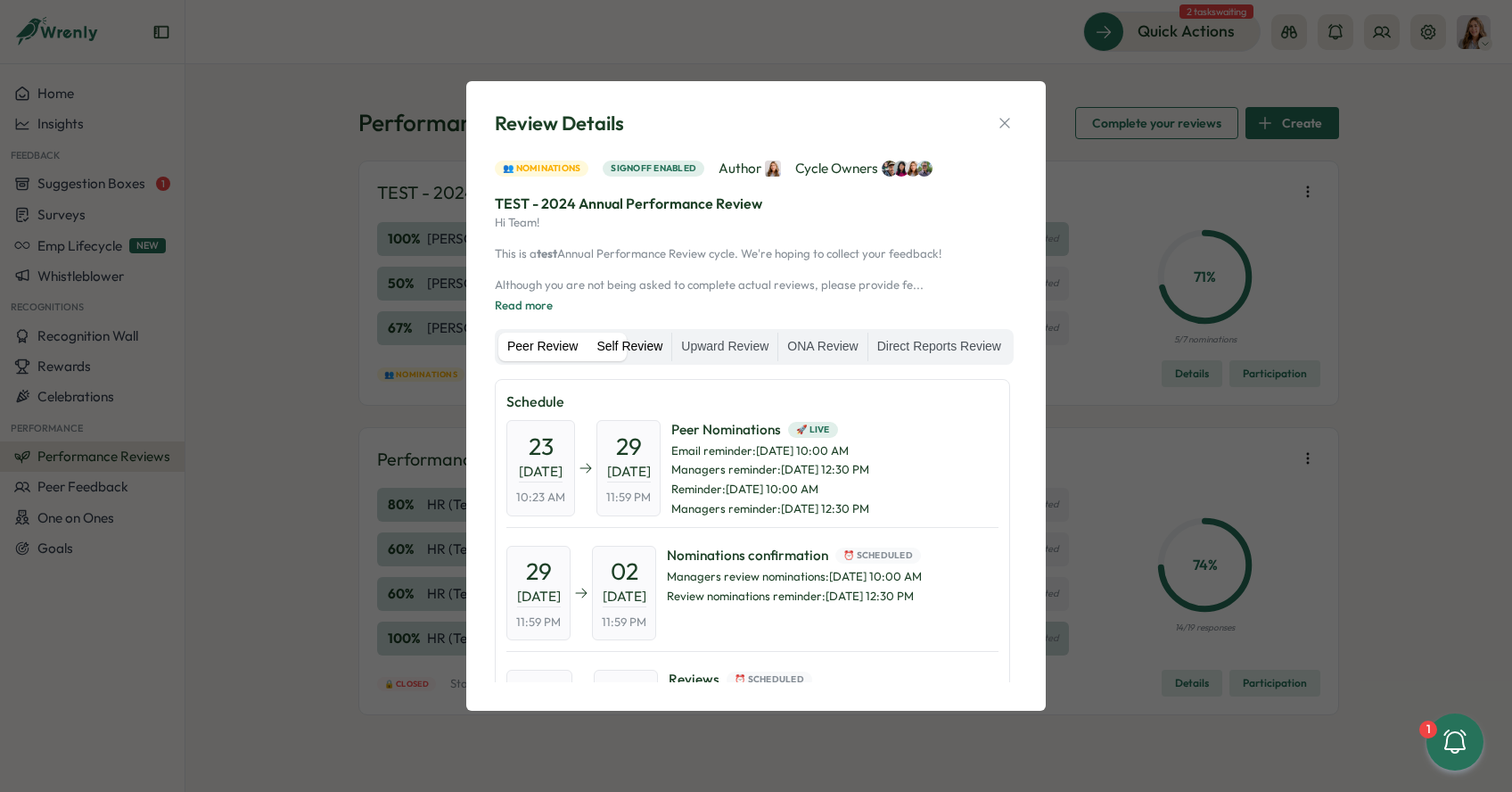
click at [671, 336] on label "Self Review" at bounding box center [629, 346] width 84 height 28
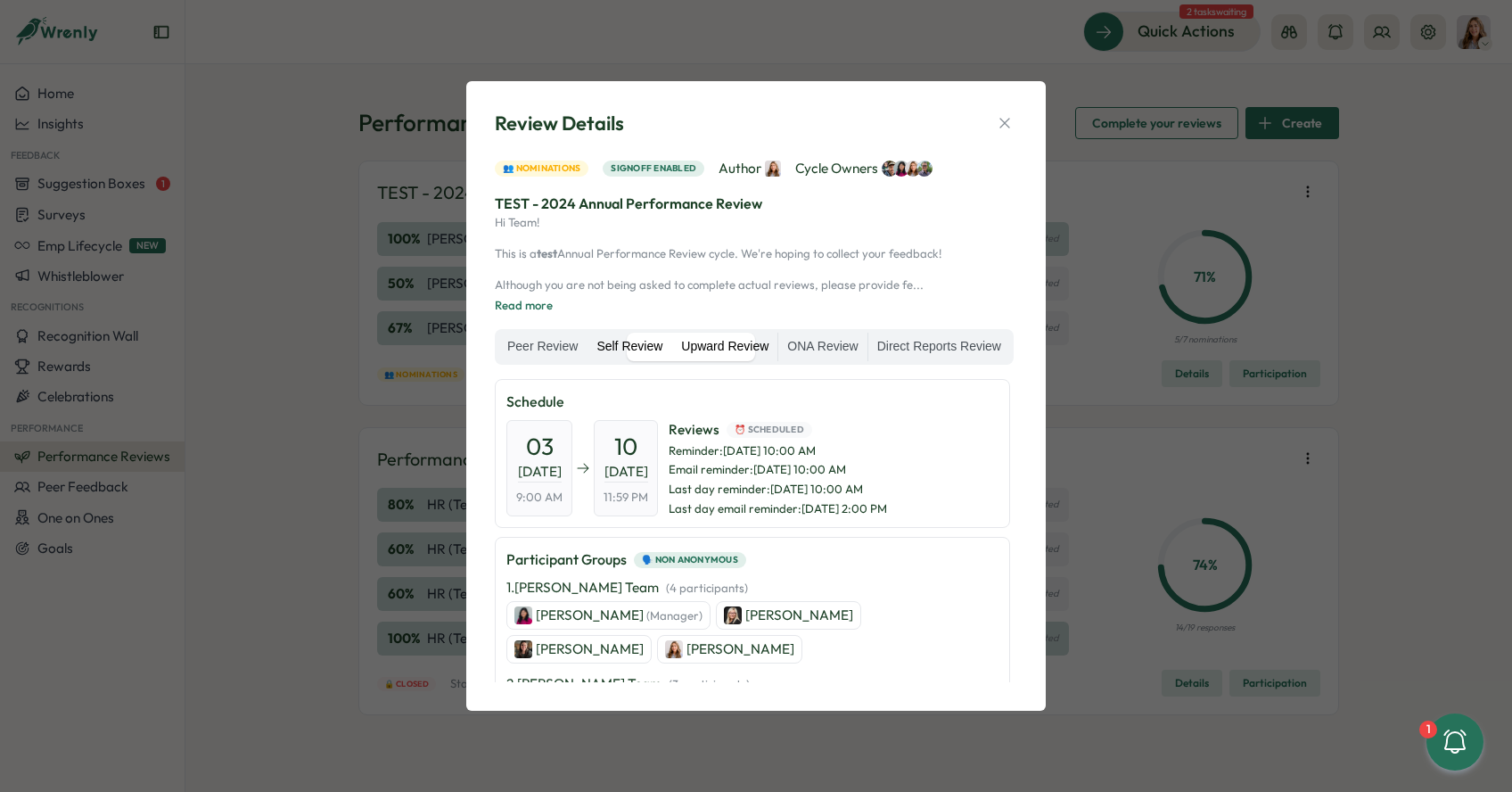
click at [777, 339] on label "Upward Review" at bounding box center [724, 346] width 105 height 28
click at [866, 336] on label "ONA Review" at bounding box center [822, 346] width 88 height 28
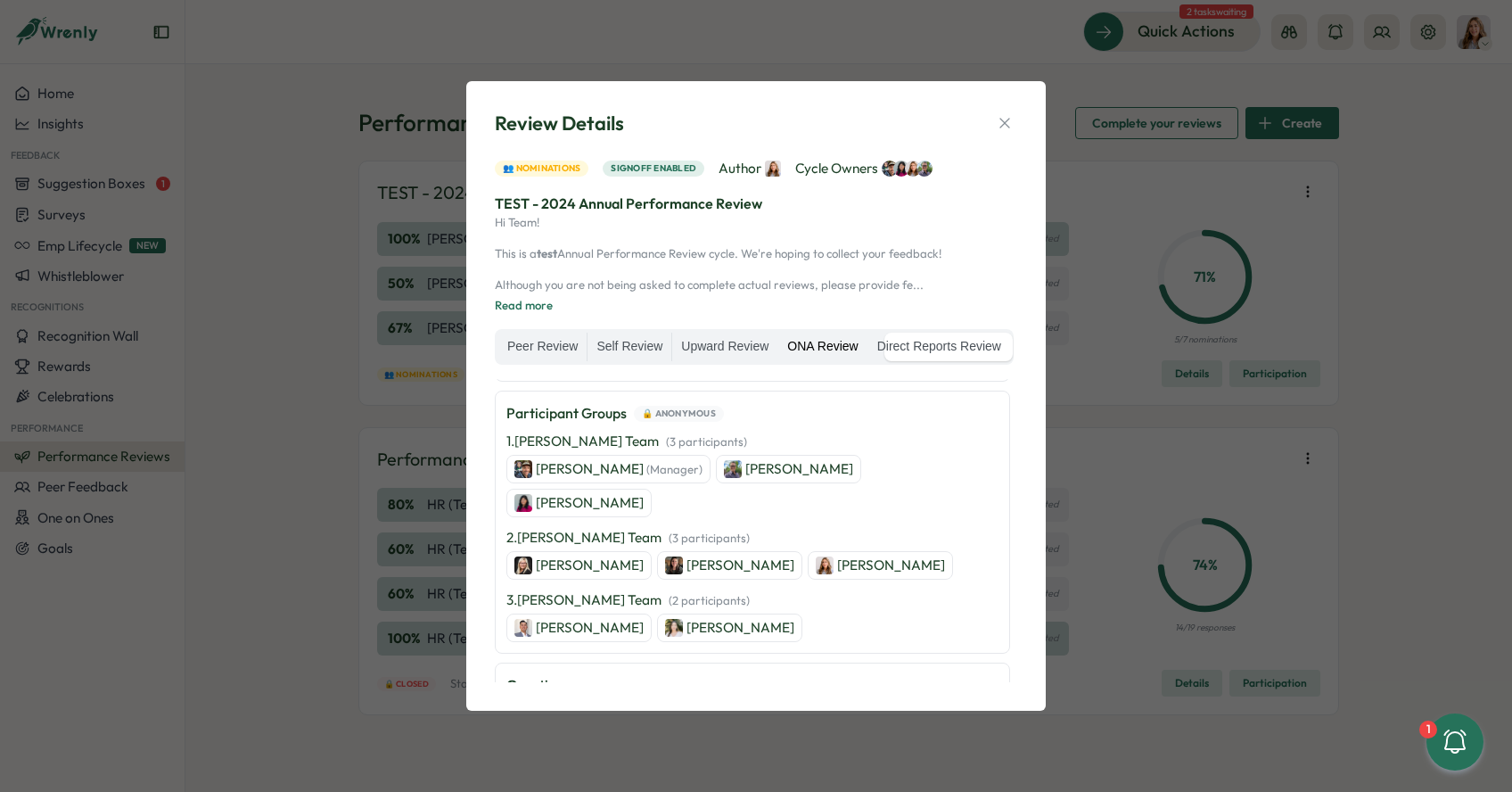
scroll to position [145, 0]
click at [777, 343] on label "Upward Review" at bounding box center [724, 346] width 105 height 28
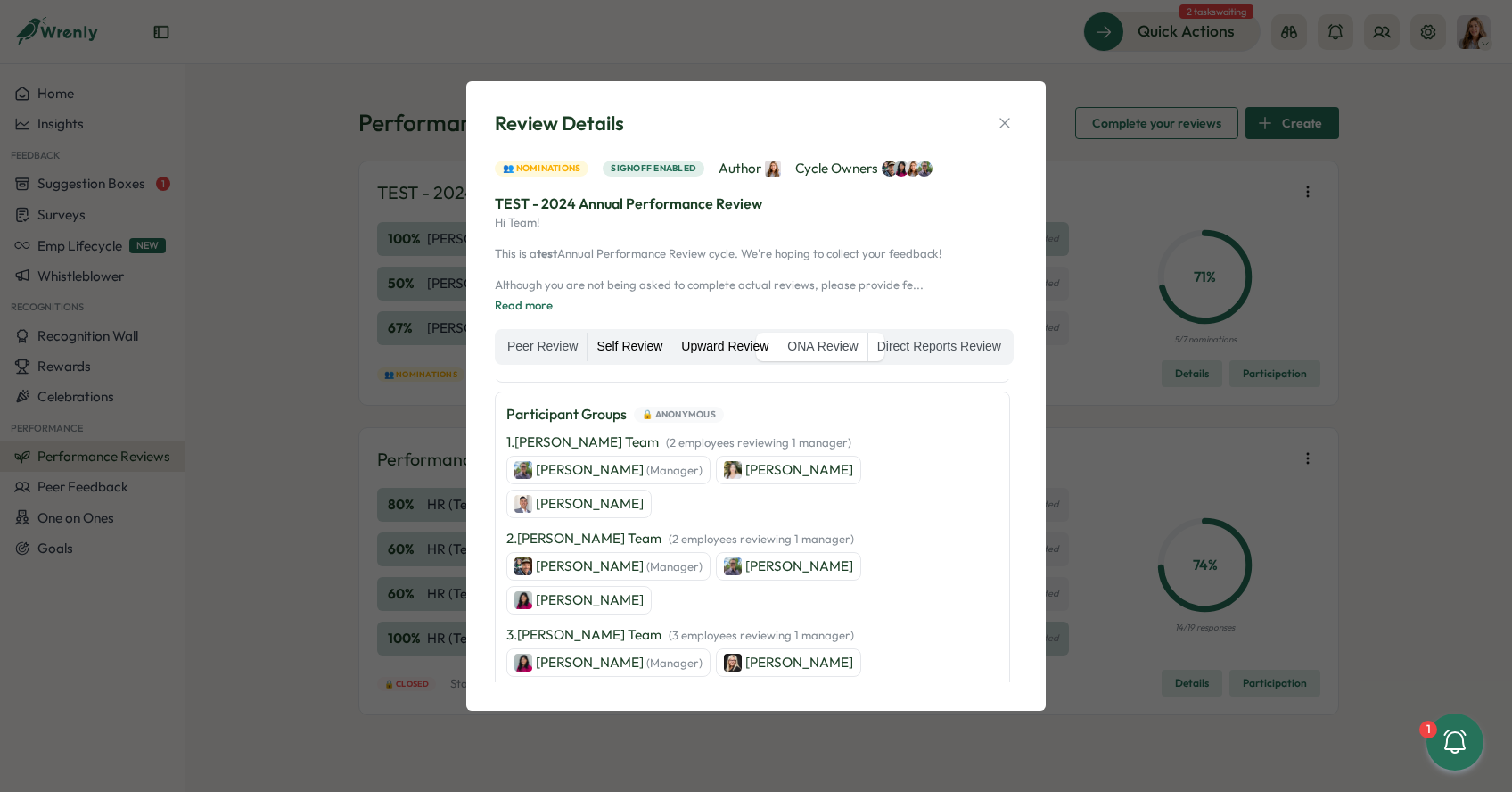
click at [671, 338] on label "Self Review" at bounding box center [629, 346] width 84 height 28
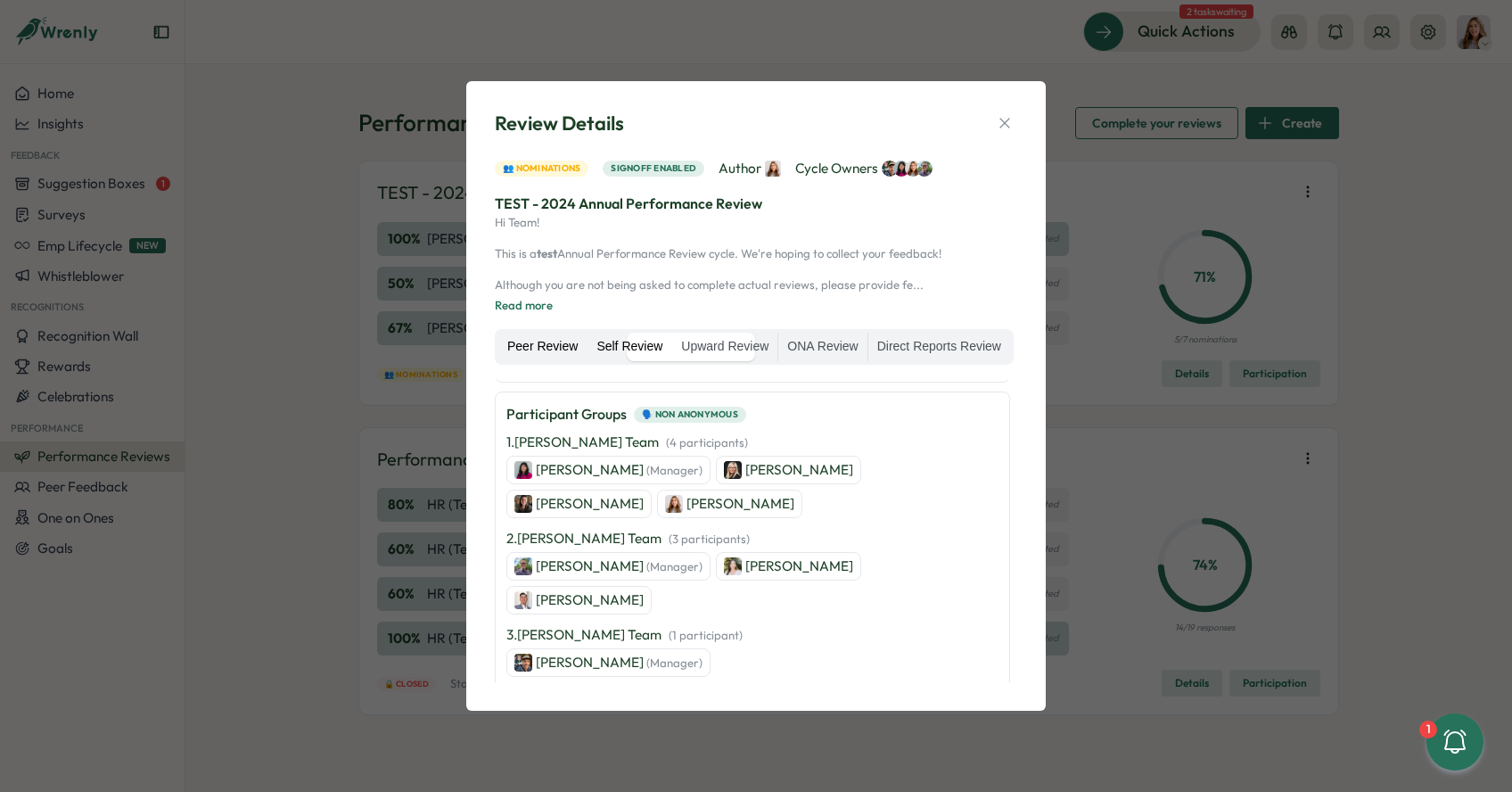
click at [564, 346] on div "Peer Review Self Review Upward Review ONA Review Direct Reports Review" at bounding box center [754, 347] width 518 height 35
click at [564, 340] on label "Peer Review" at bounding box center [542, 346] width 88 height 28
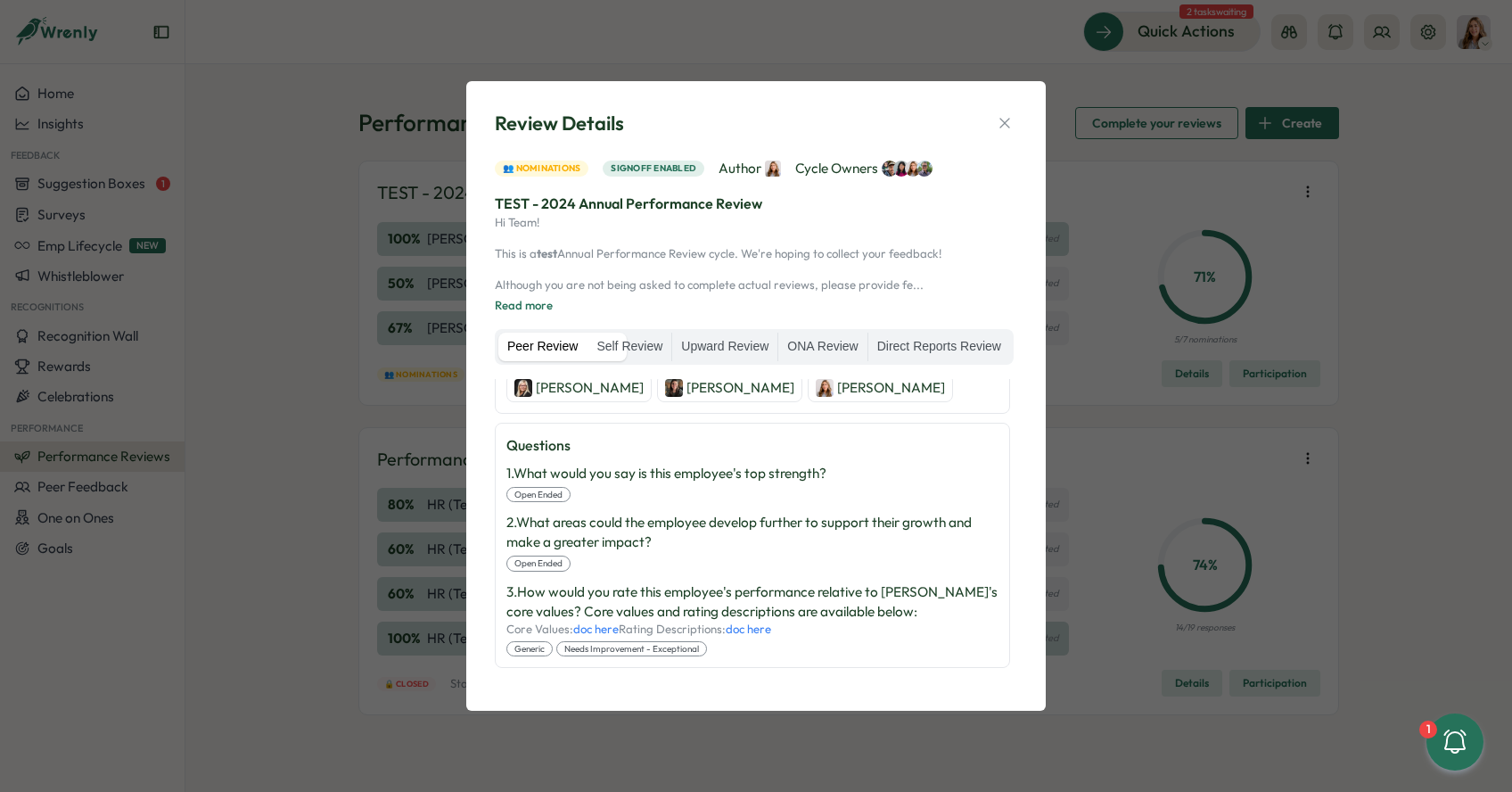
scroll to position [633, 0]
click at [671, 340] on label "Self Review" at bounding box center [629, 346] width 84 height 28
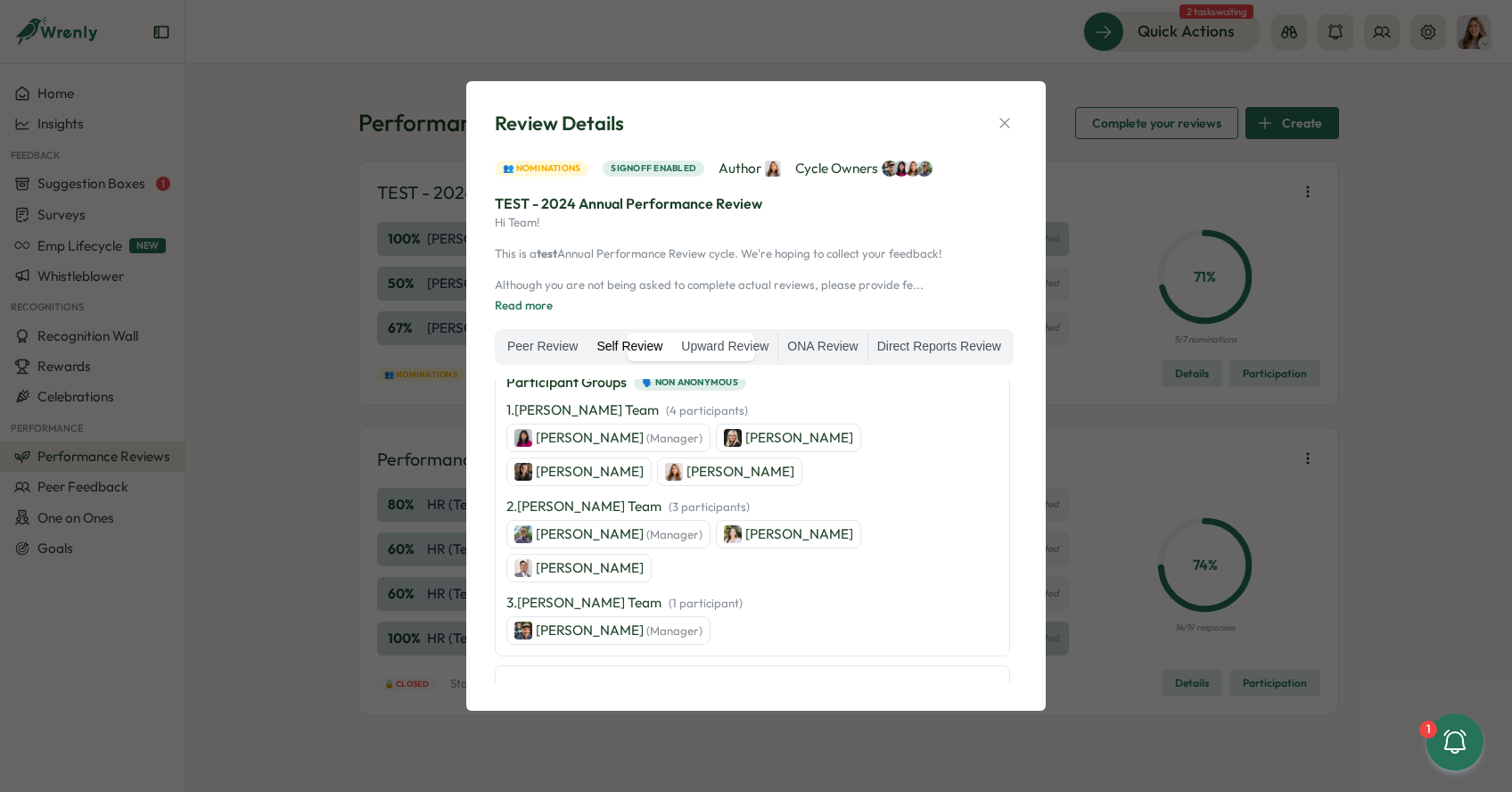
scroll to position [181, 0]
click at [577, 341] on label "Peer Review" at bounding box center [542, 346] width 88 height 28
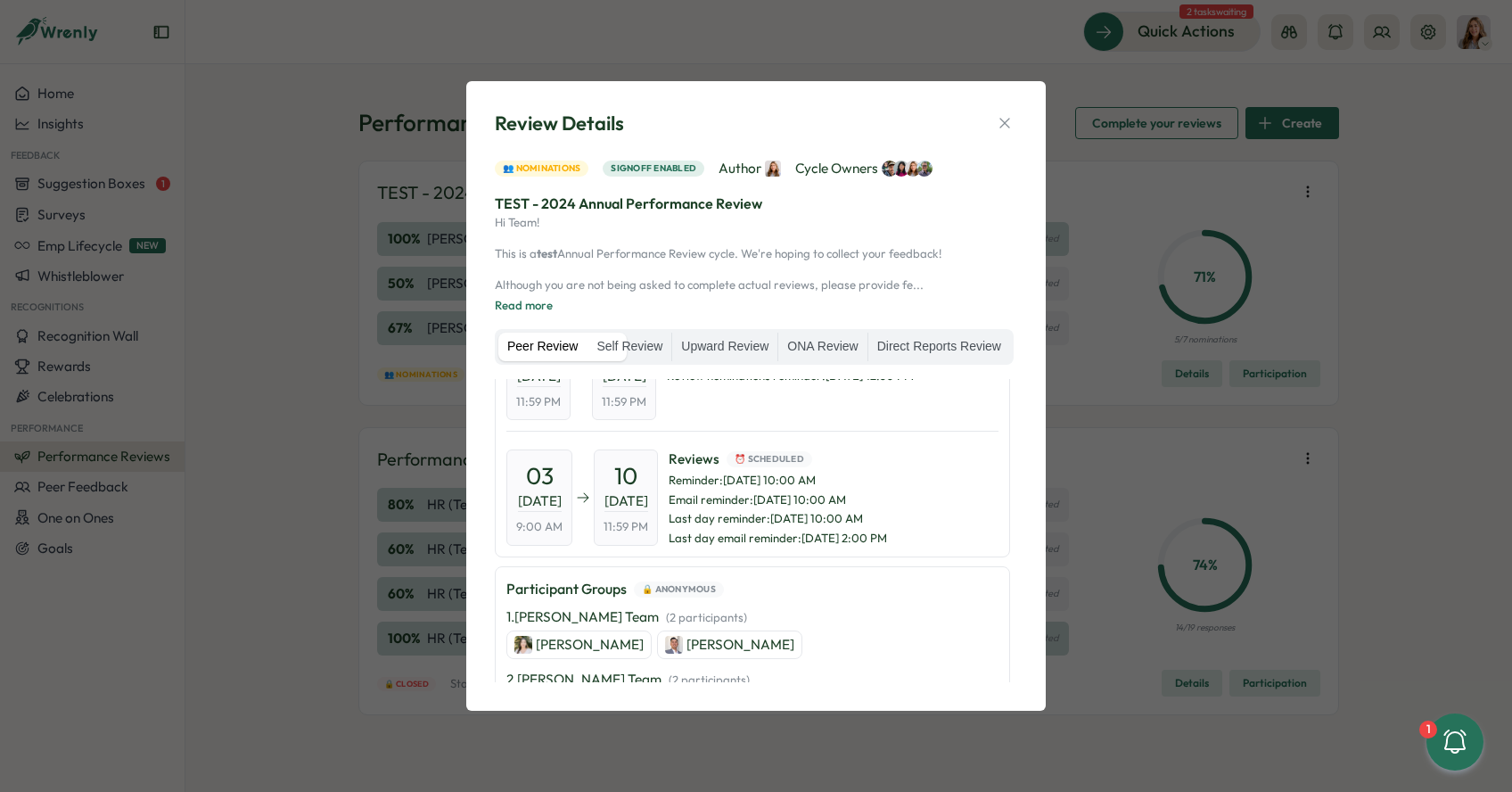
scroll to position [0, 0]
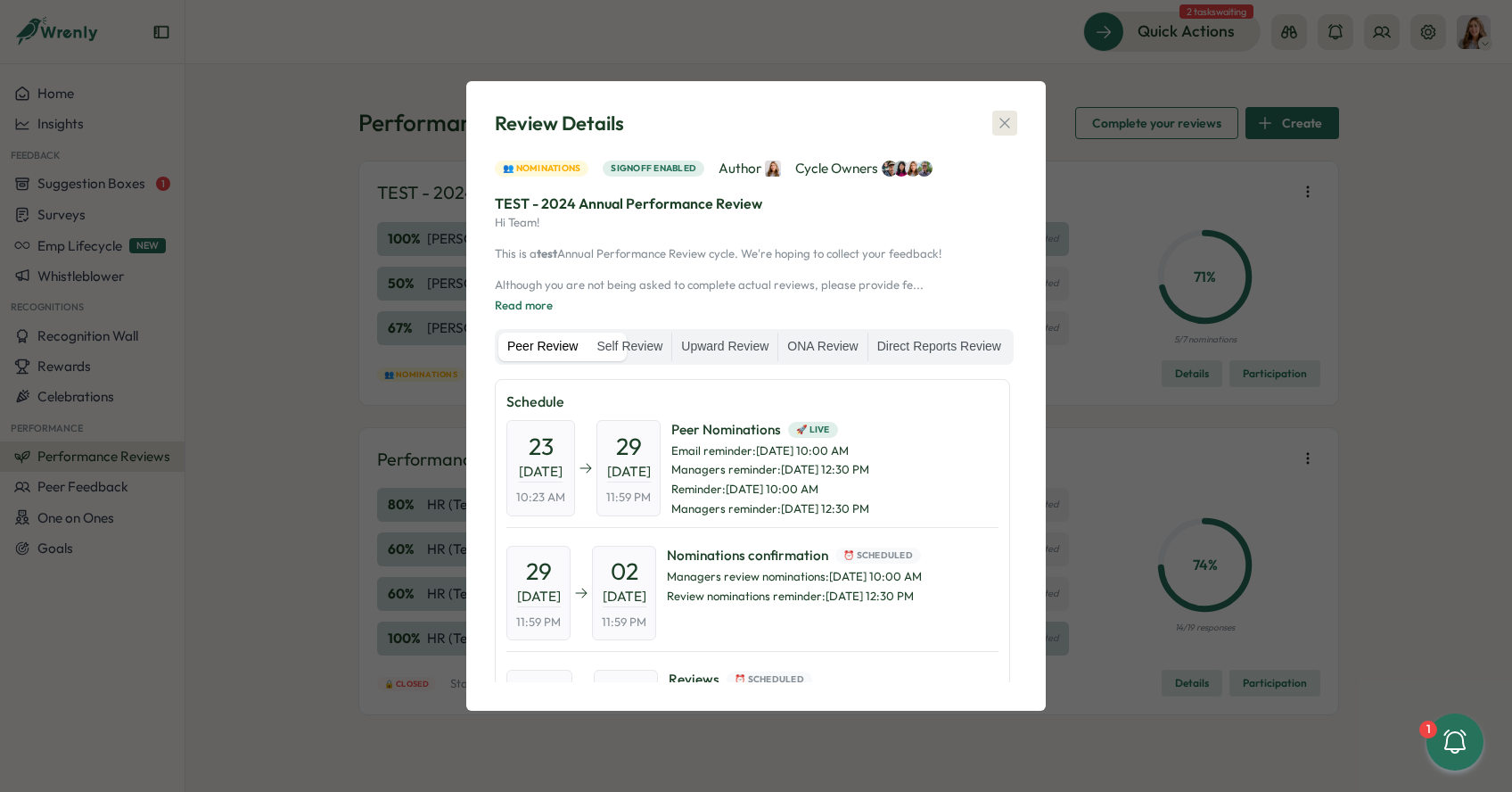
click at [1005, 114] on icon "button" at bounding box center [1004, 123] width 18 height 18
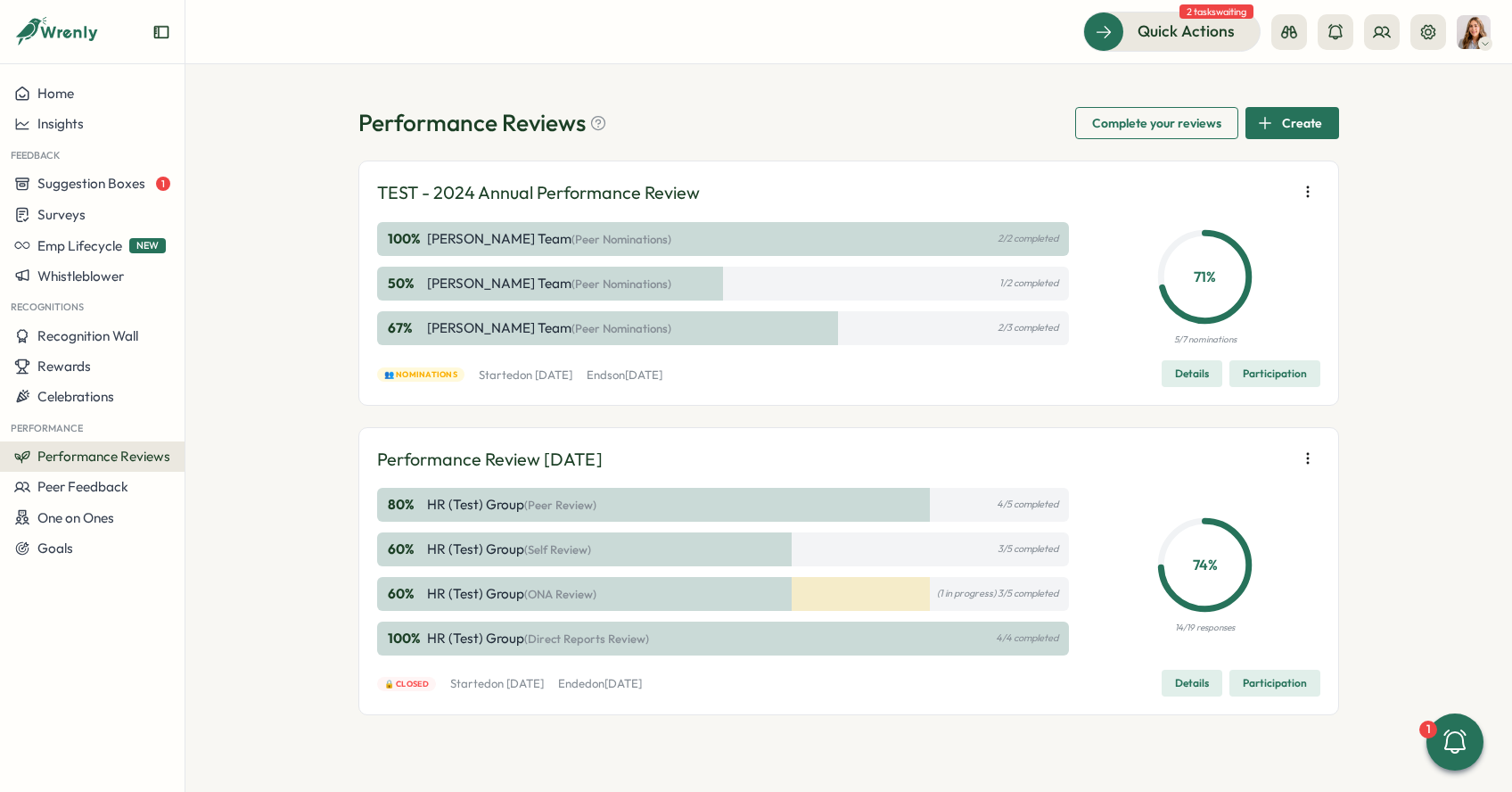
click at [1307, 192] on icon "button" at bounding box center [1307, 191] width 18 height 18
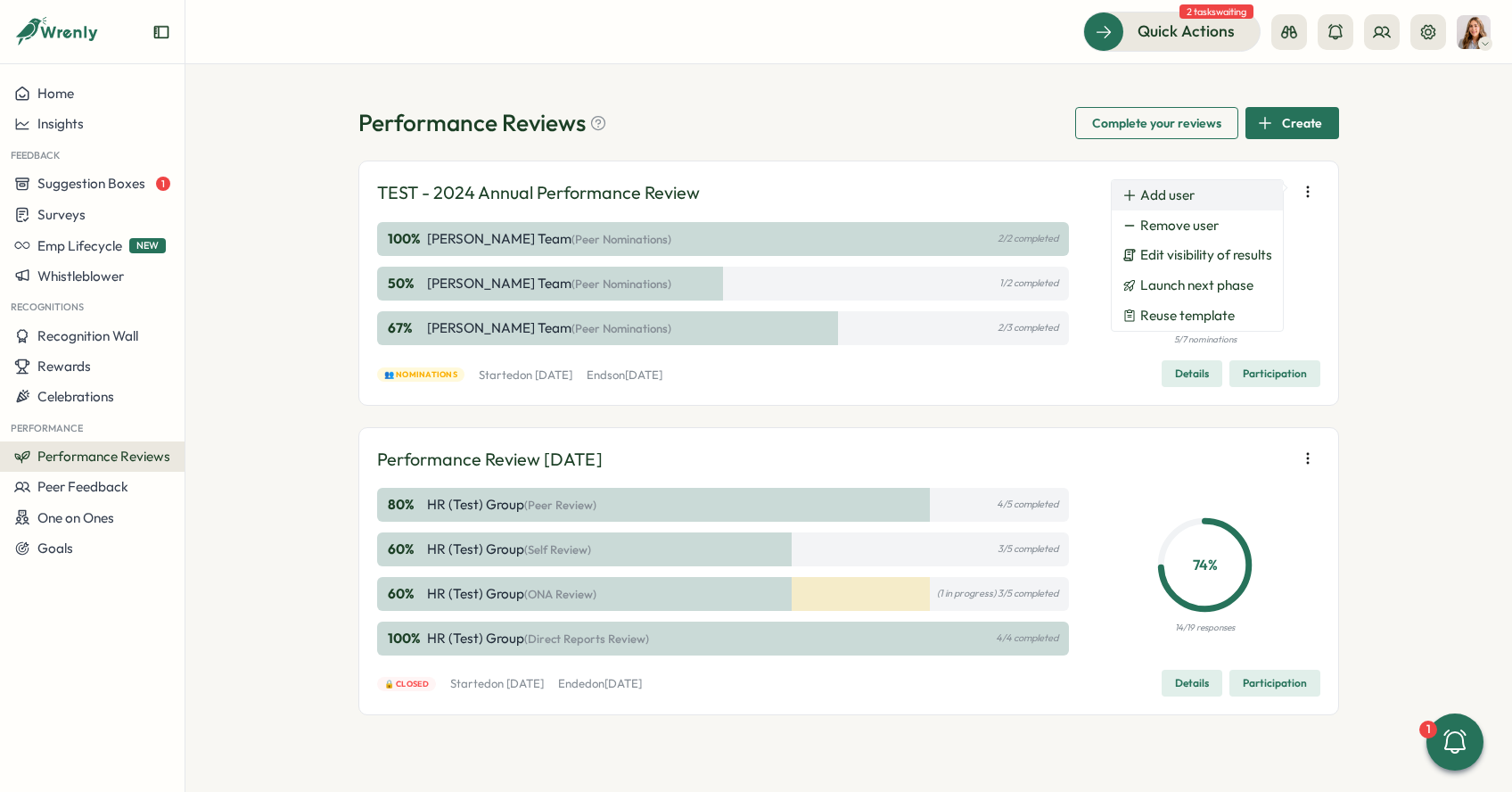
click at [1194, 193] on button "Add user" at bounding box center [1196, 195] width 171 height 30
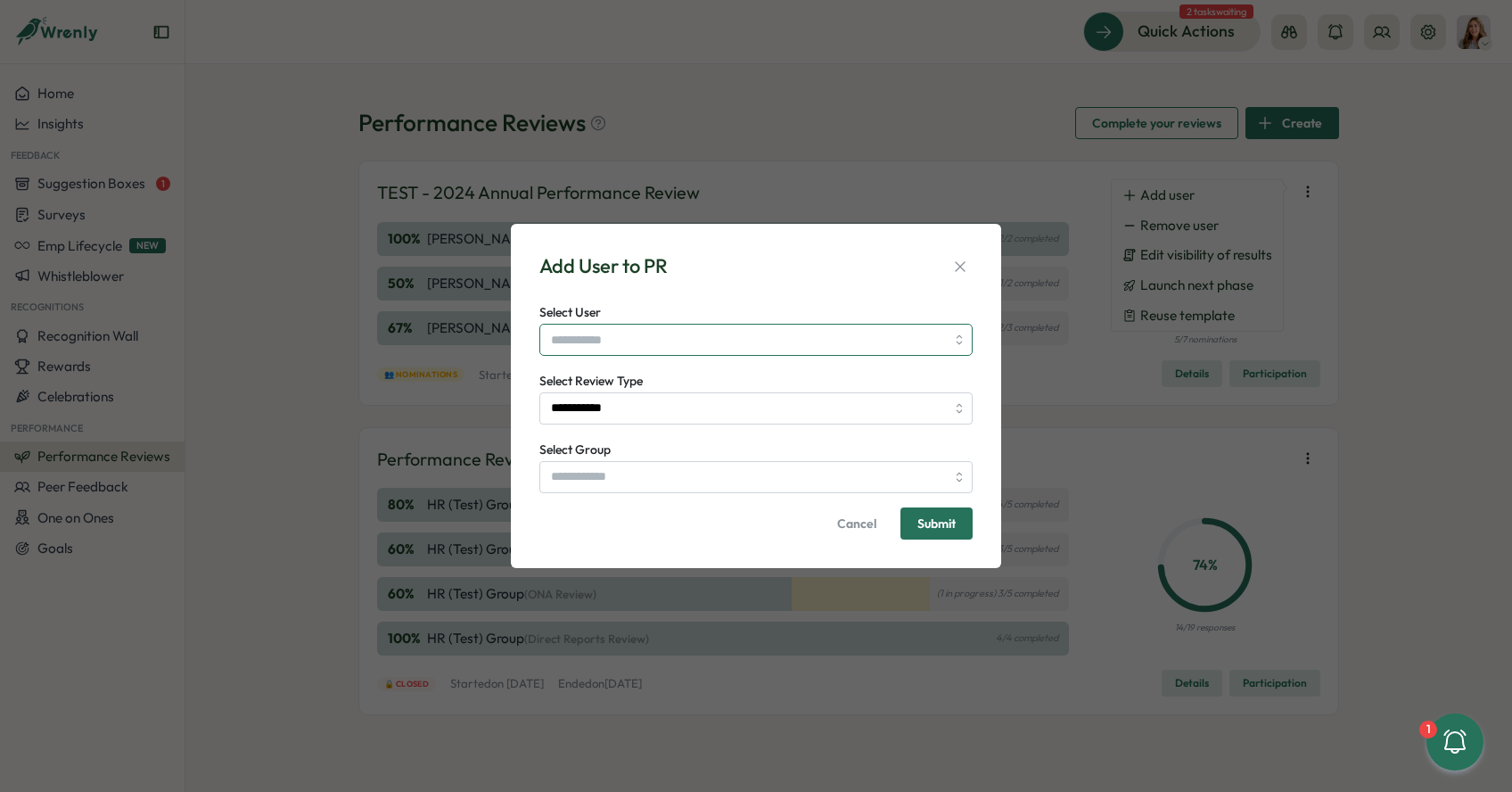
click at [696, 341] on input "Select User" at bounding box center [756, 339] width 433 height 32
type input "**********"
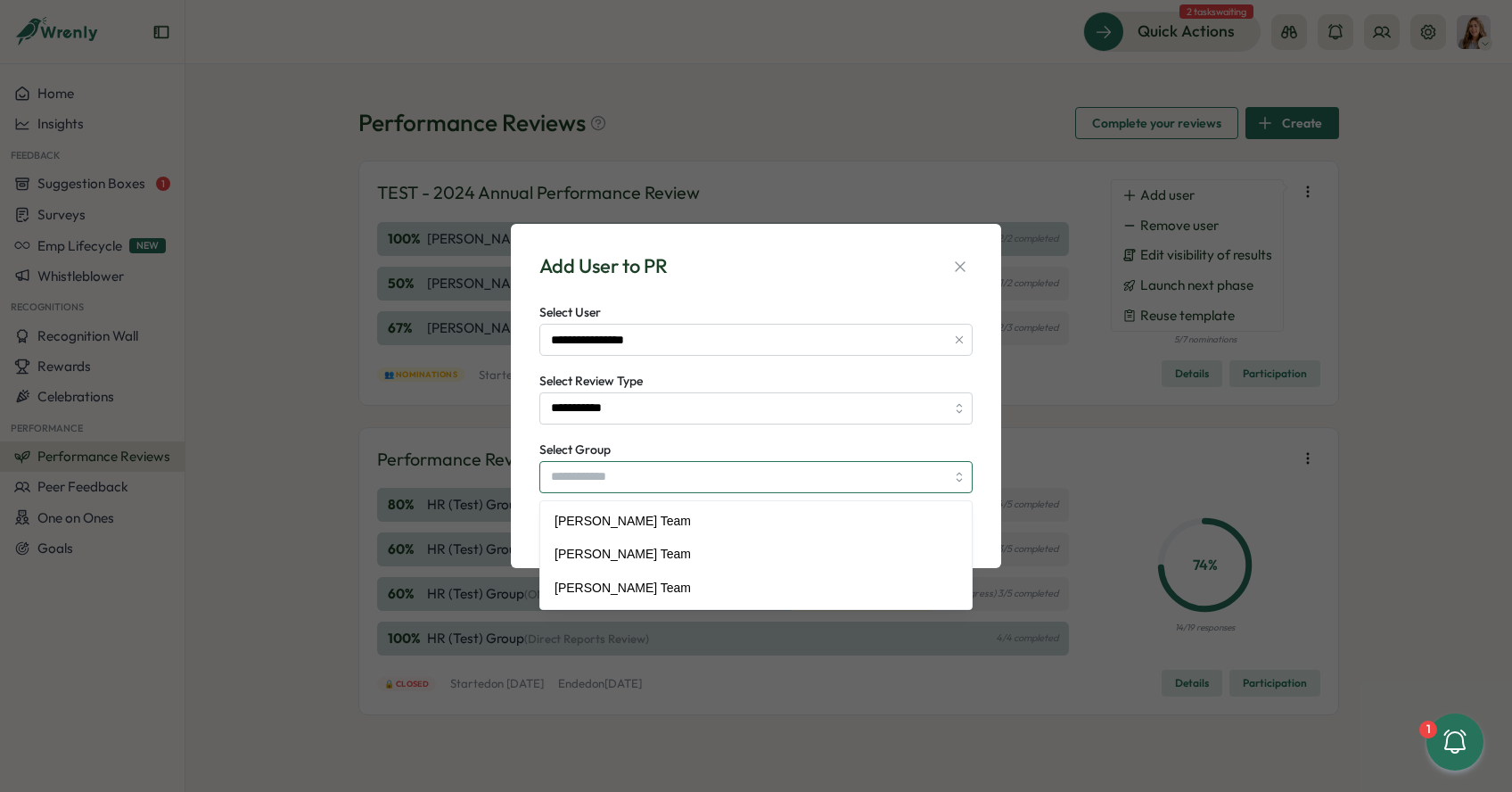
click at [671, 486] on input "Select Group" at bounding box center [756, 476] width 433 height 32
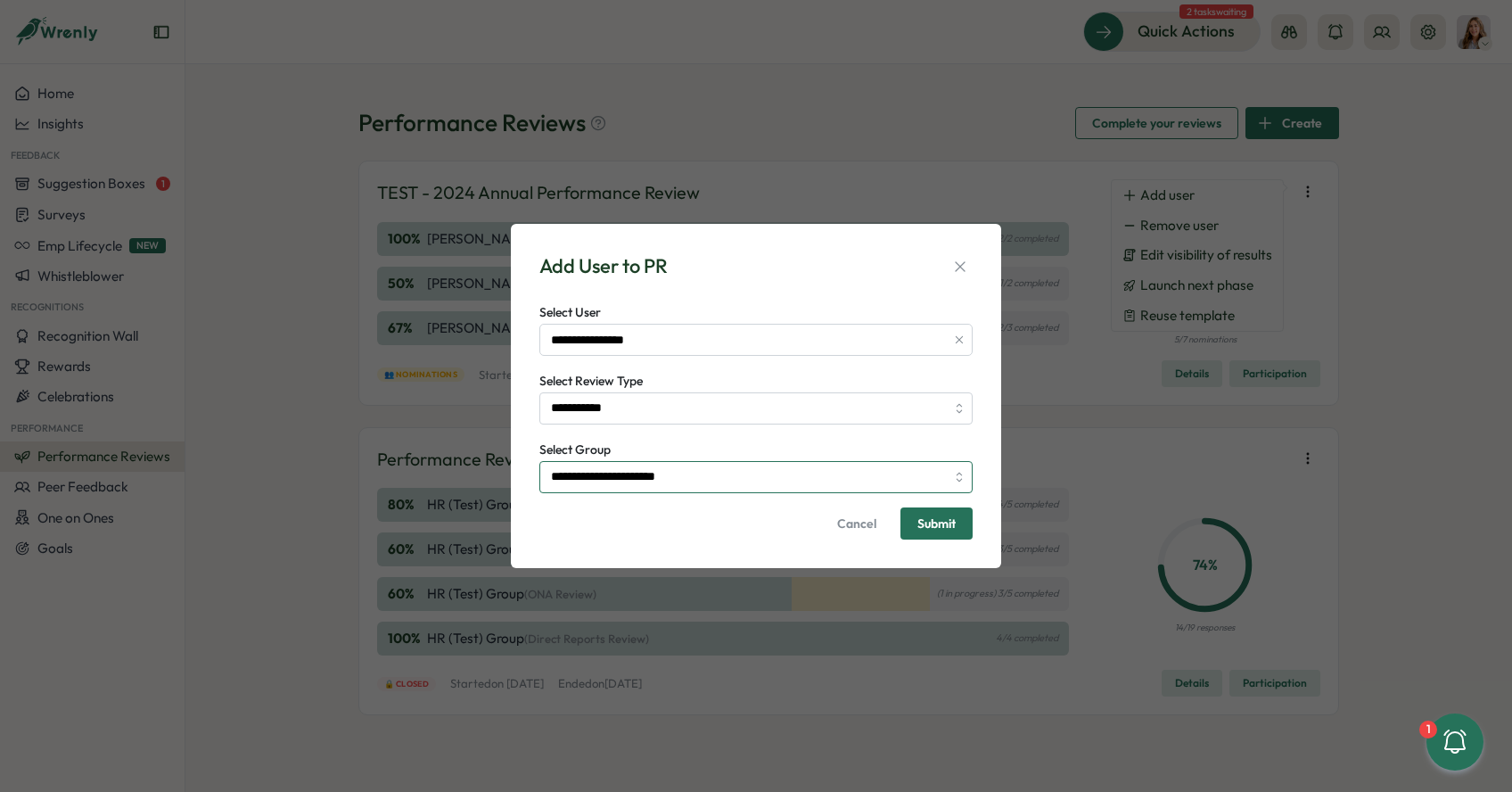
type input "**********"
click at [949, 523] on span "Submit" at bounding box center [936, 523] width 38 height 13
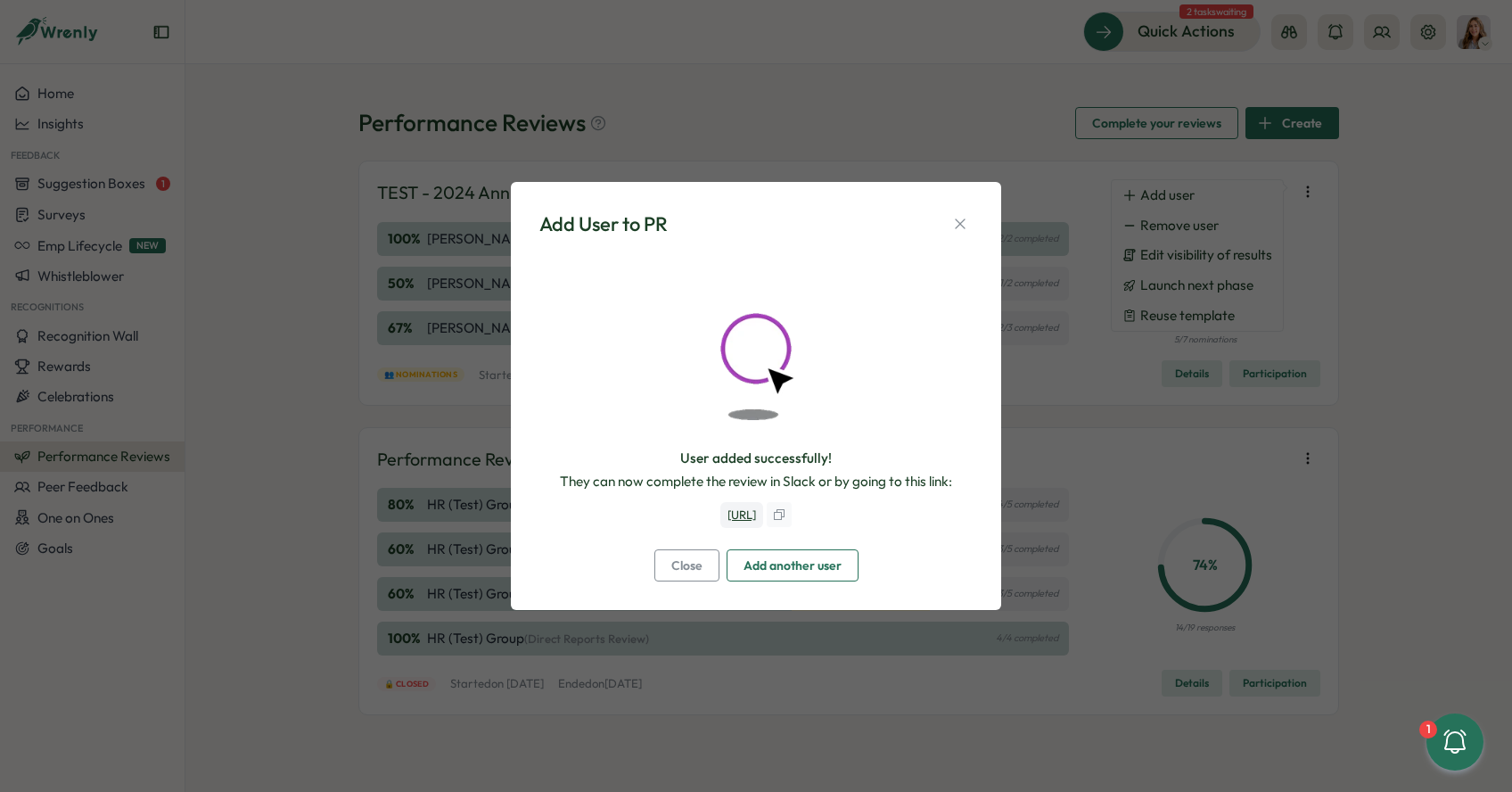
click at [687, 580] on span "Close" at bounding box center [687, 565] width 31 height 30
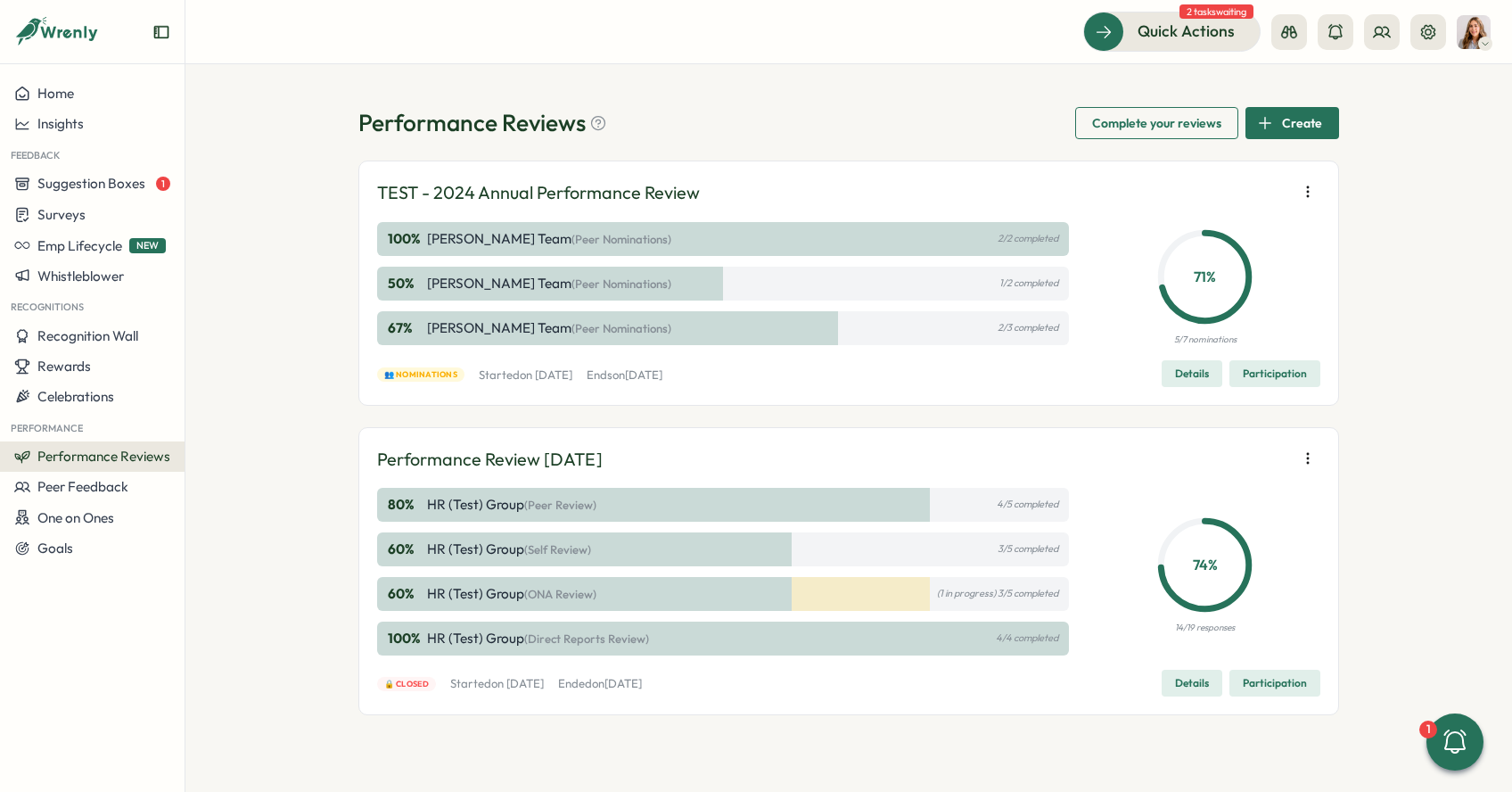
click at [1302, 200] on icon "button" at bounding box center [1307, 191] width 18 height 18
click at [1179, 376] on span "Details" at bounding box center [1192, 372] width 34 height 25
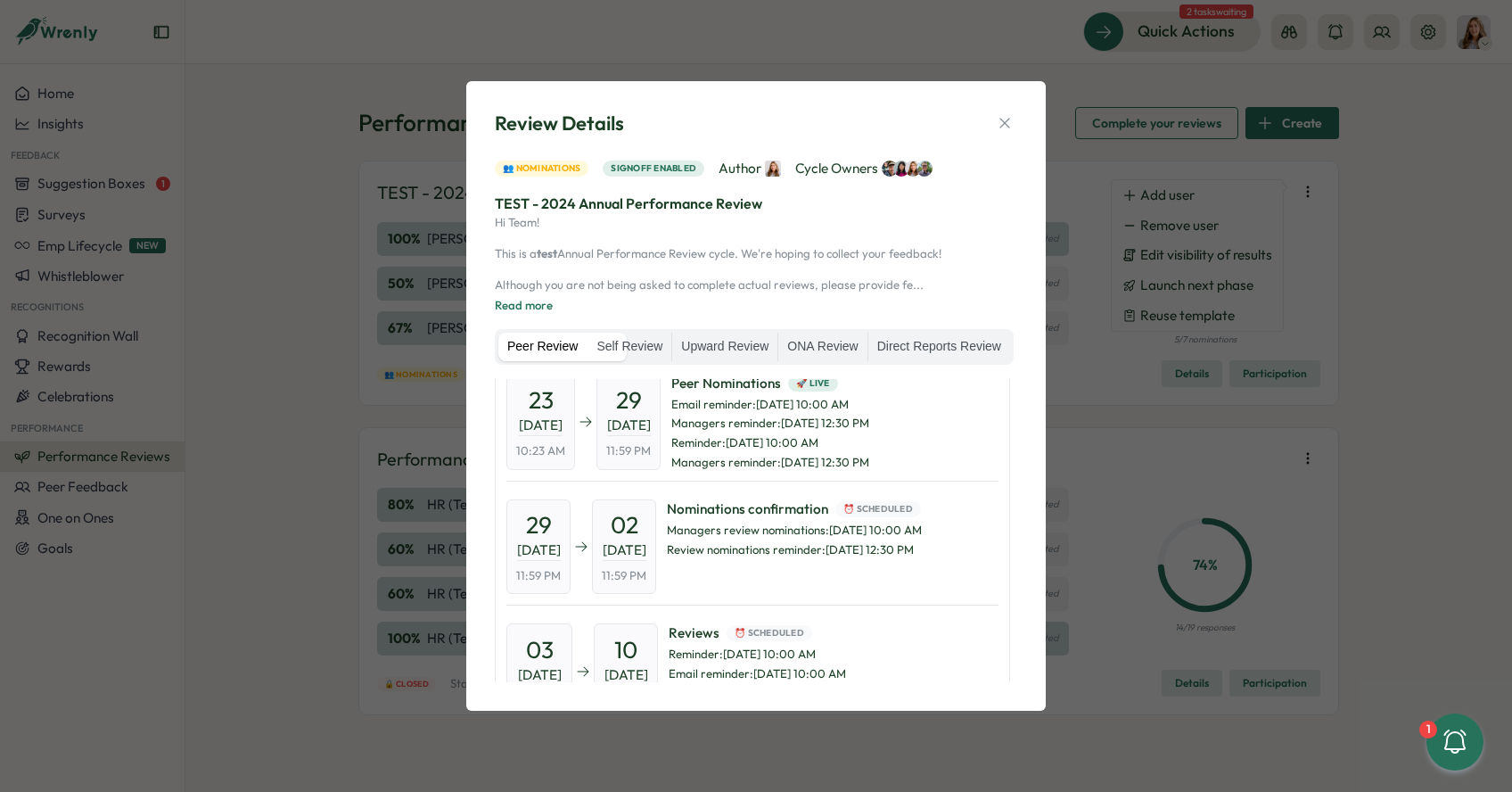
scroll to position [633, 0]
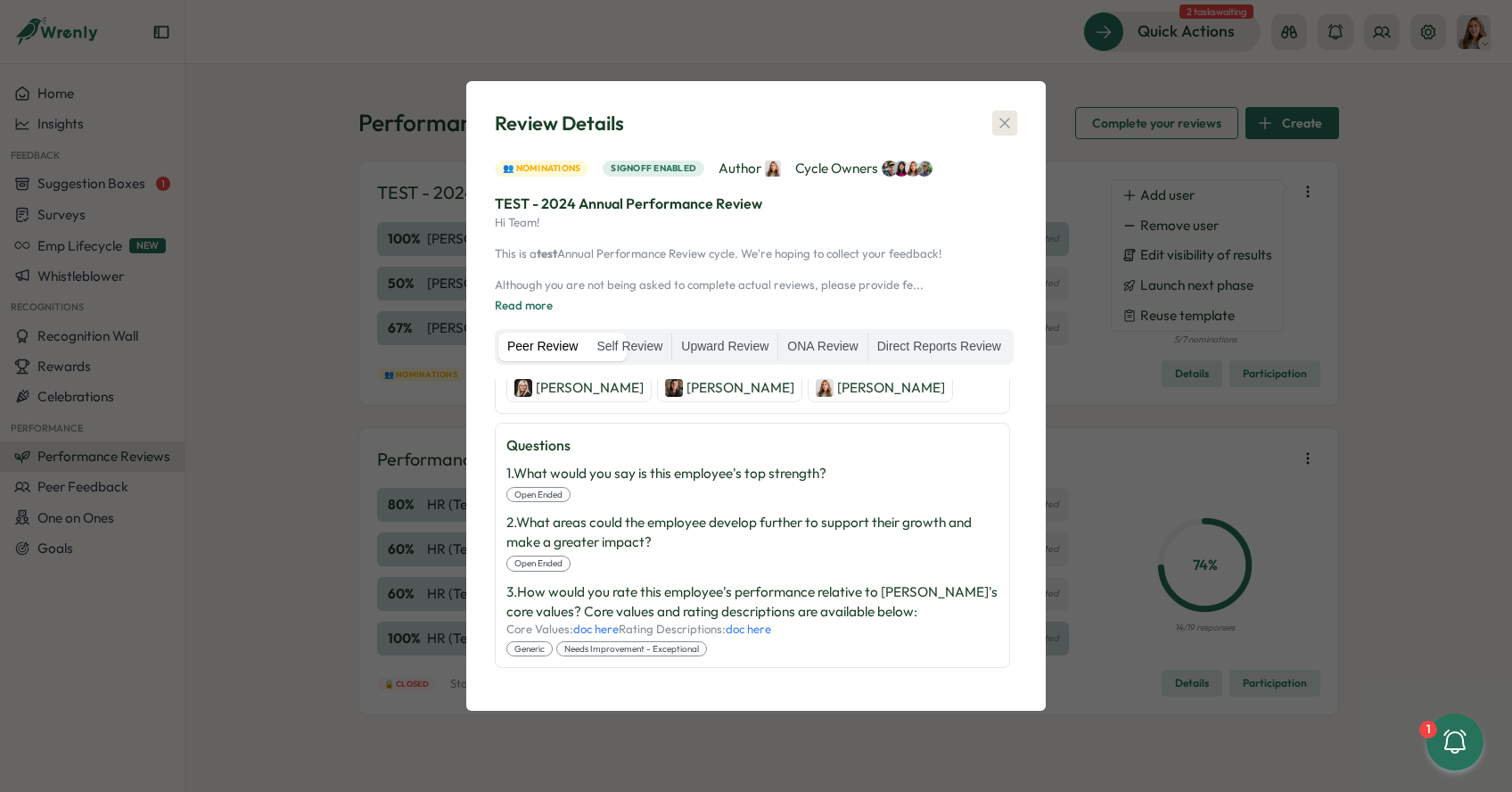
click at [1014, 111] on button "button" at bounding box center [1003, 123] width 24 height 25
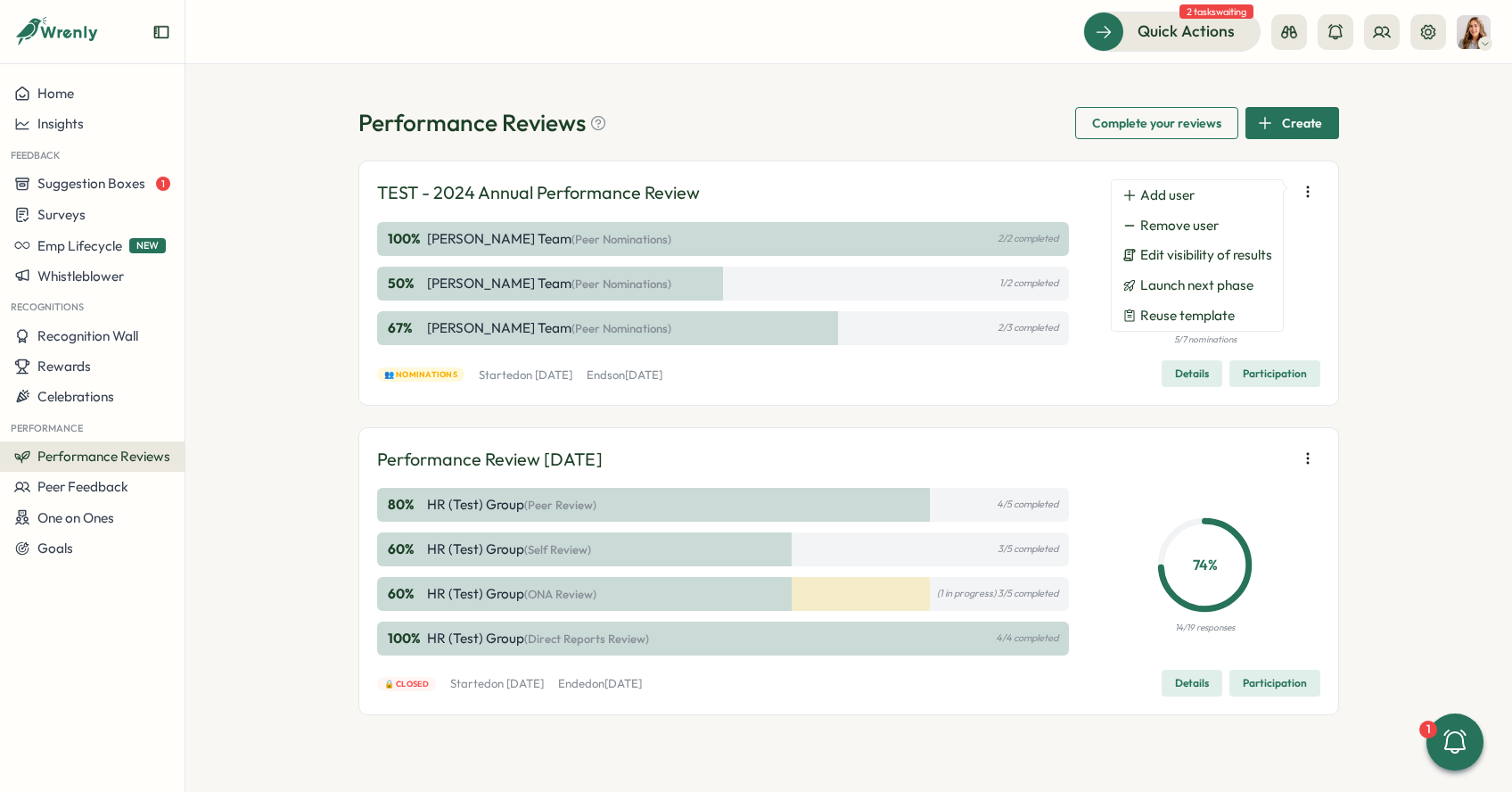
click at [950, 290] on div "50 % [PERSON_NAME] Team (Peer Nominations) 1/2 completed" at bounding box center [723, 283] width 692 height 34
click at [675, 282] on div "50 % [PERSON_NAME] Team (Peer Nominations) 1/2 completed" at bounding box center [723, 283] width 692 height 34
click at [1102, 381] on div "👥 Nominations Started [DATE][DATE] Ends [DATE][DATE] Details Participation" at bounding box center [849, 372] width 943 height 26
click at [988, 332] on div "67 % [PERSON_NAME] Team (Peer Nominations) 2/3 completed" at bounding box center [723, 327] width 692 height 34
click at [796, 278] on div "50 % [PERSON_NAME] Team (Peer Nominations) 1/2 completed" at bounding box center [723, 283] width 692 height 34
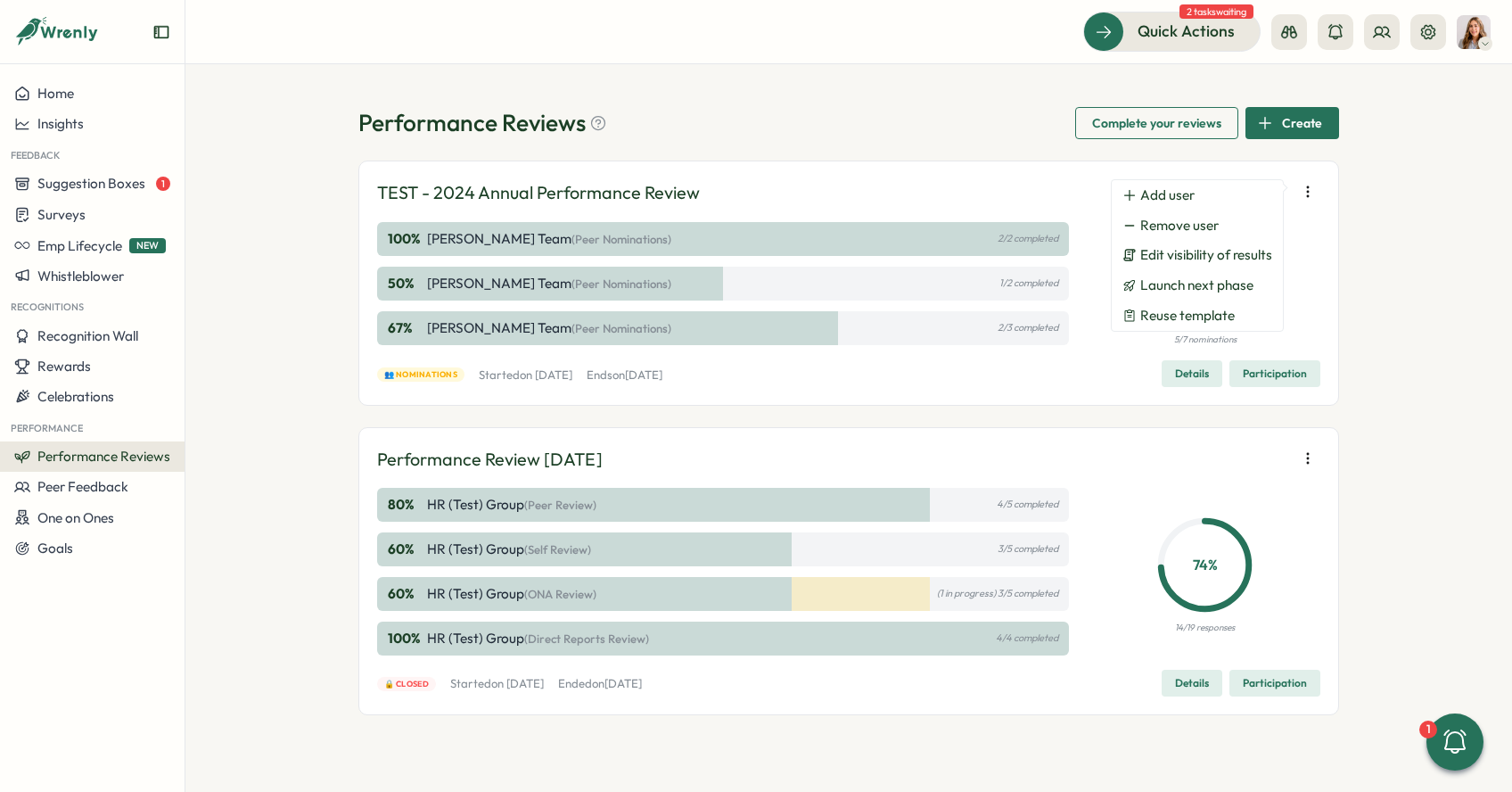
click at [1262, 382] on span "Participation" at bounding box center [1274, 372] width 64 height 25
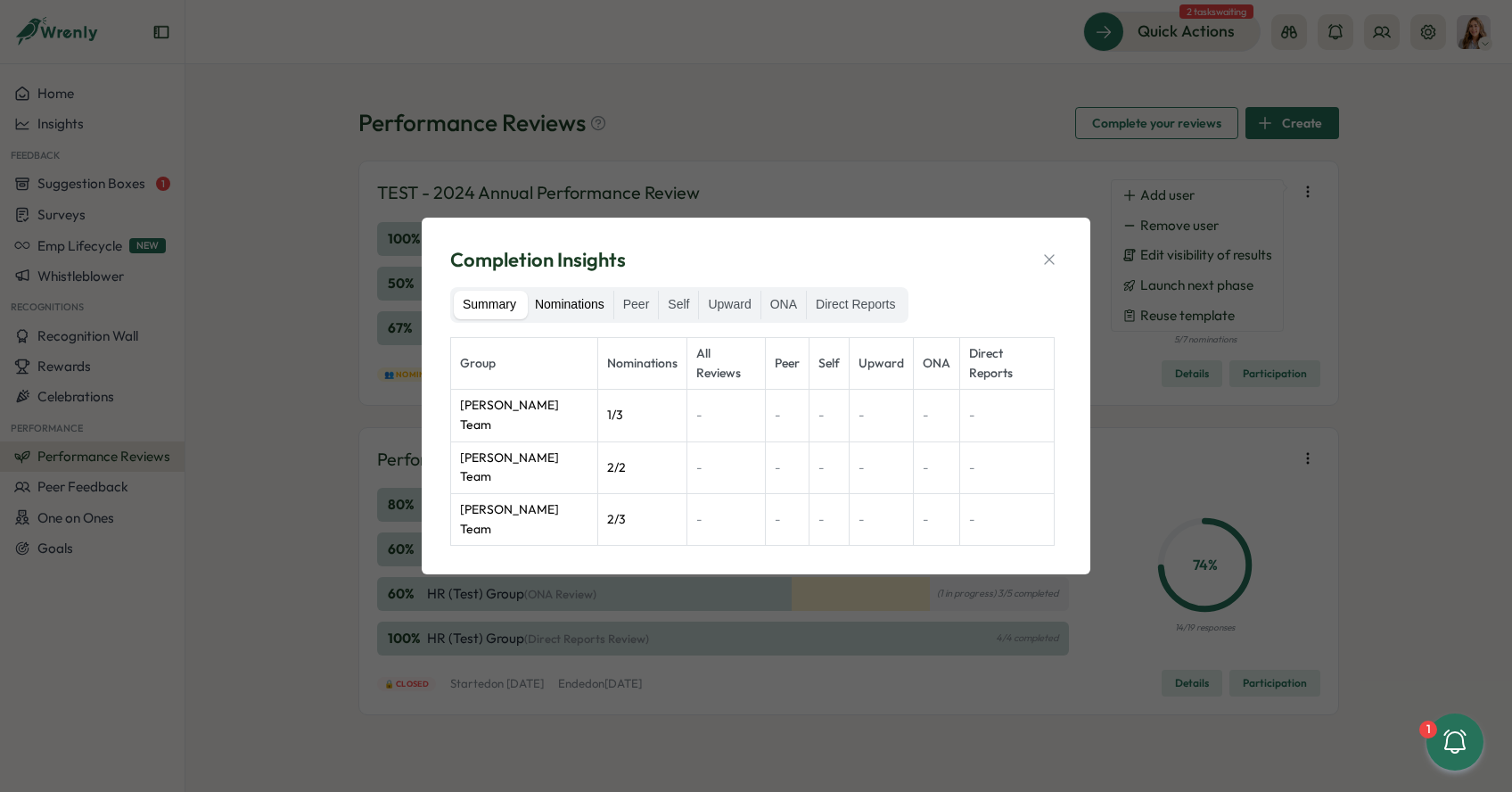
click at [574, 320] on label "Nominations" at bounding box center [569, 305] width 87 height 28
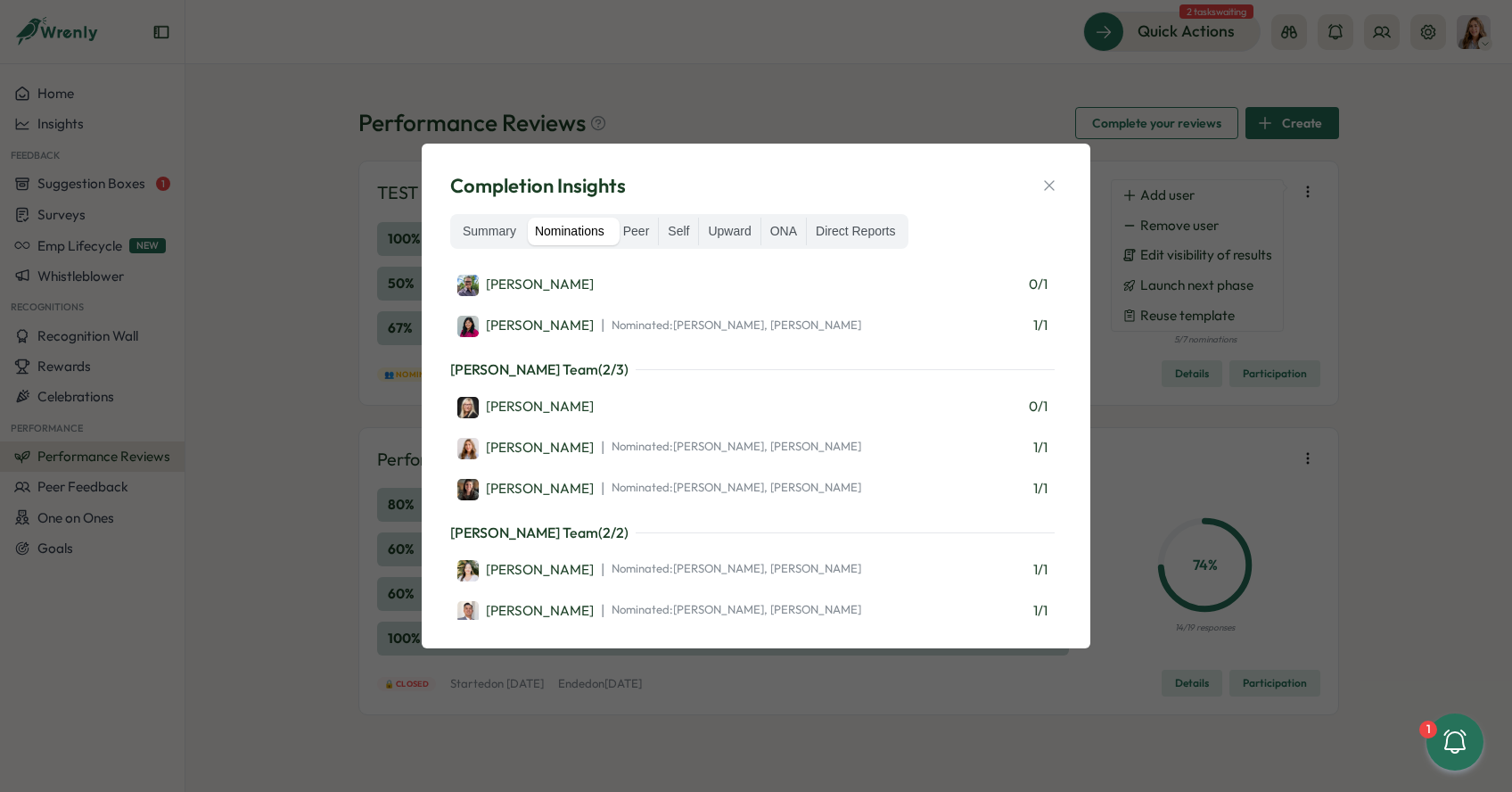
scroll to position [74, 0]
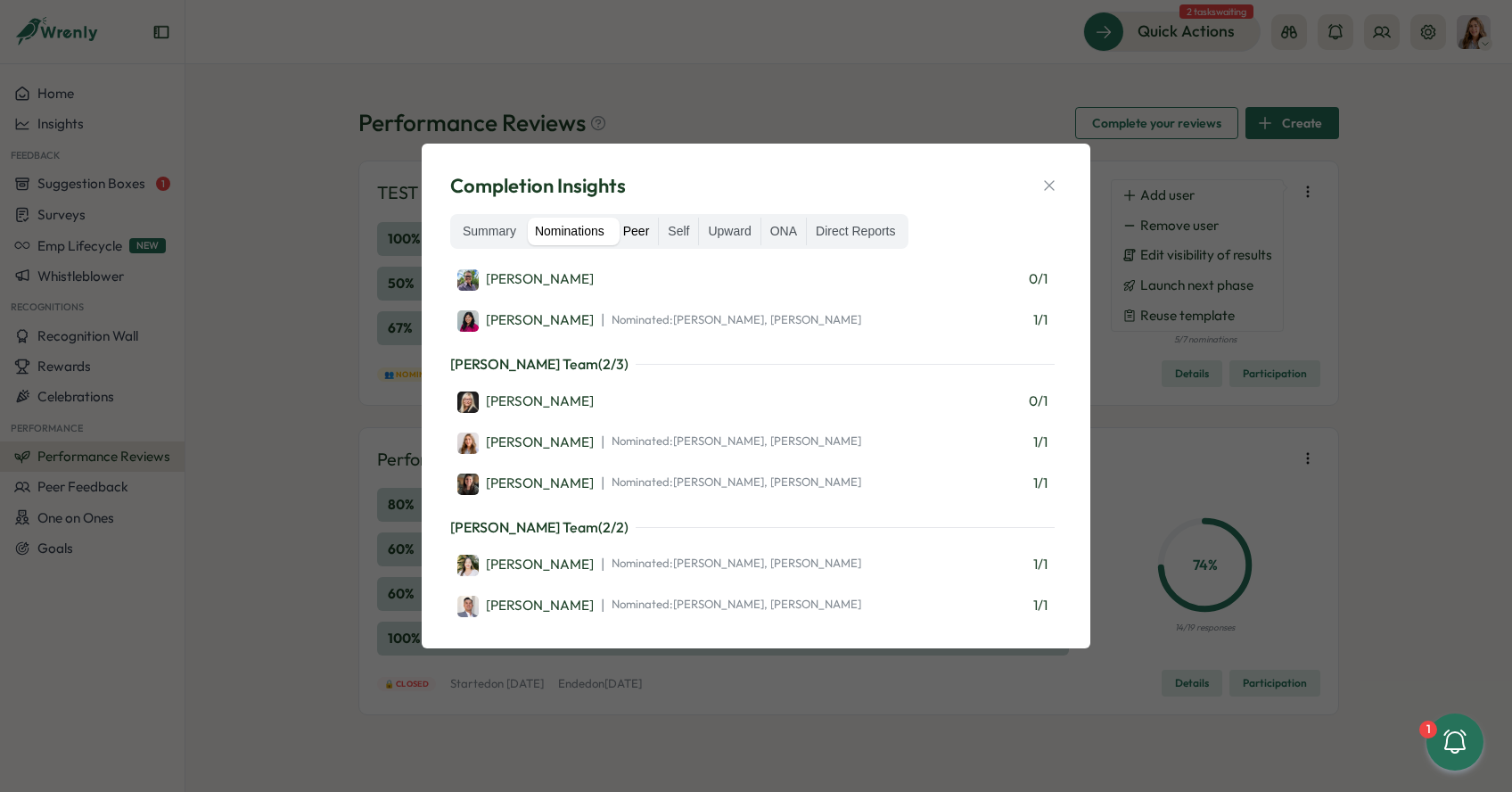
click at [653, 230] on label "Peer" at bounding box center [636, 231] width 44 height 28
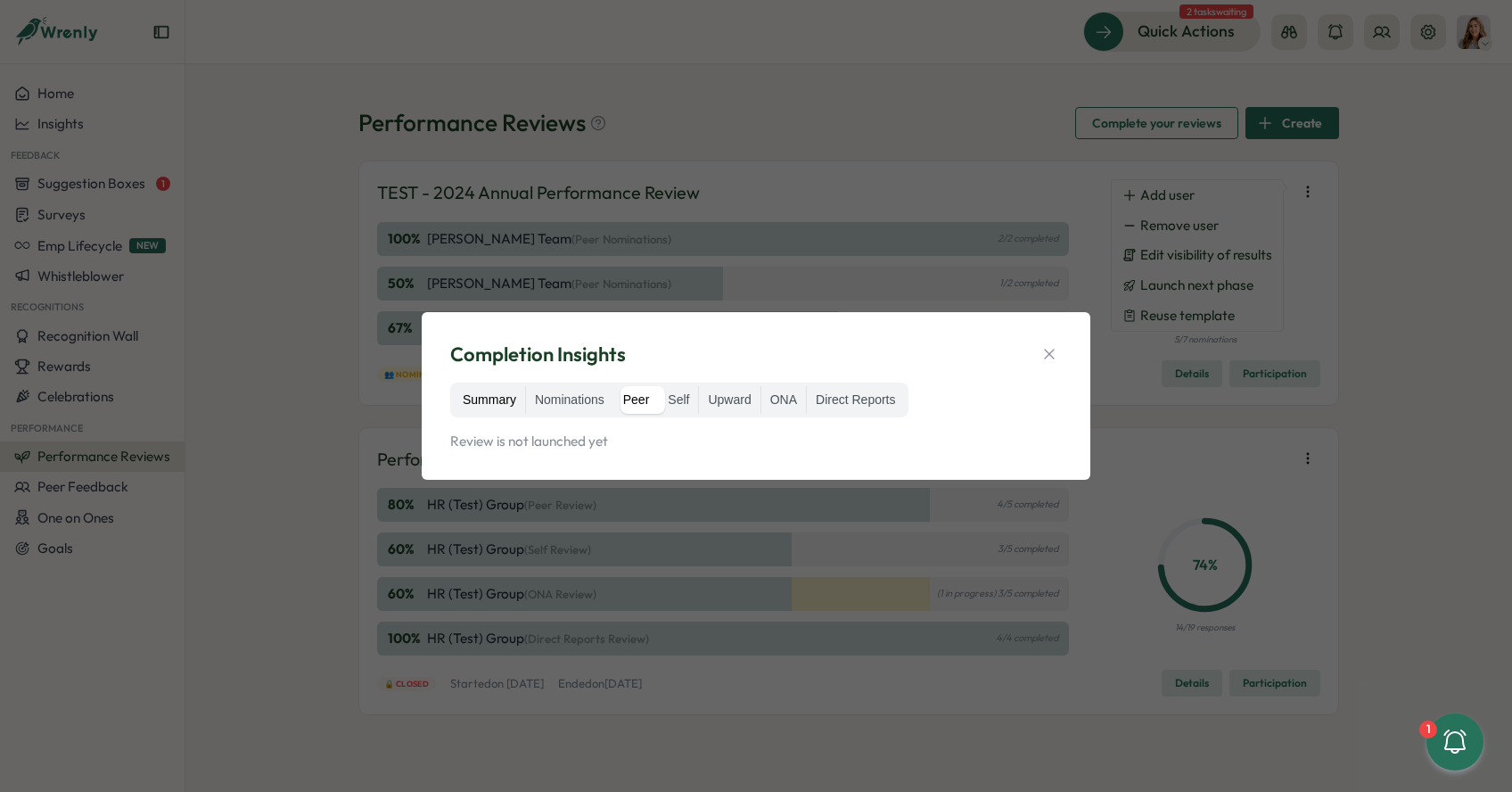
click at [488, 410] on label "Summary" at bounding box center [489, 400] width 72 height 28
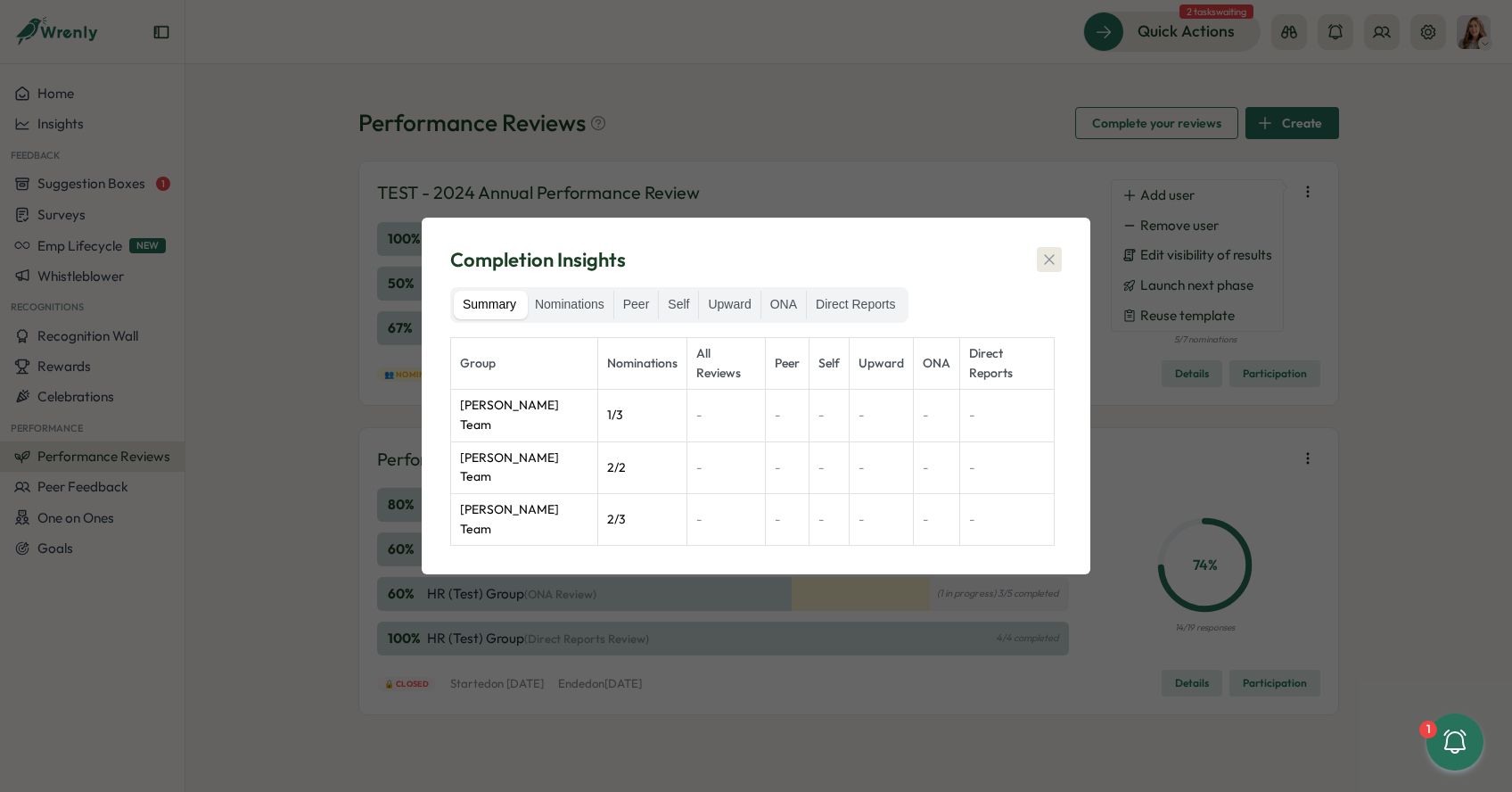
click at [1060, 270] on button "button" at bounding box center [1049, 259] width 24 height 25
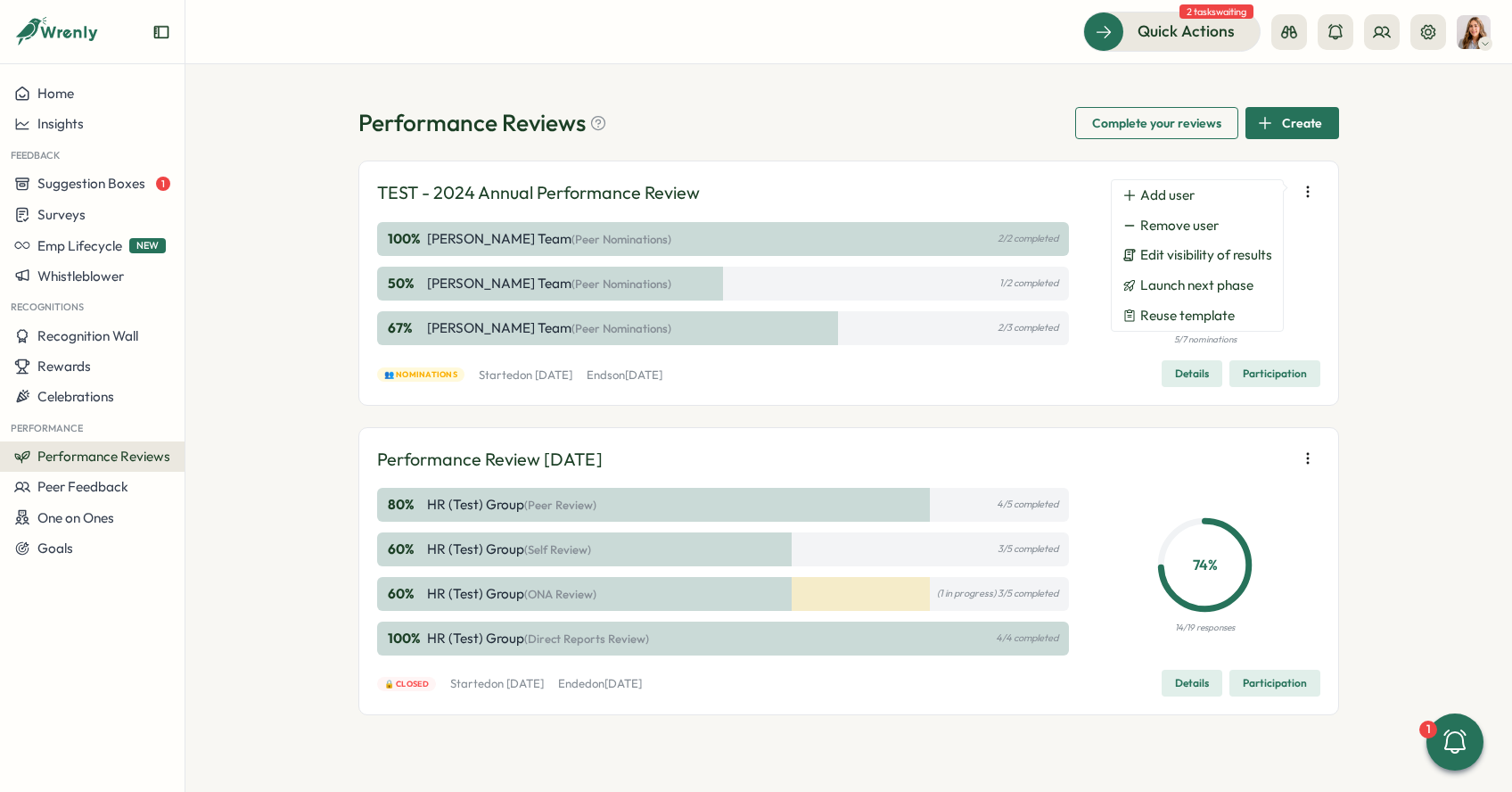
click at [1110, 386] on div "👥 Nominations Started [DATE][DATE] Ends [DATE][DATE] Details Participation" at bounding box center [849, 372] width 943 height 26
click at [1324, 237] on div "TEST - 2024 Annual Performance Review 100 % [PERSON_NAME] Team (Peer Nomination…" at bounding box center [849, 283] width 981 height 245
click at [666, 248] on div "100 % [PERSON_NAME] Team (Peer Nominations) 2/2 completed" at bounding box center [723, 238] width 692 height 34
click at [671, 287] on span "(Peer Nominations)" at bounding box center [621, 283] width 100 height 15
click at [1181, 380] on span "Details" at bounding box center [1192, 372] width 34 height 25
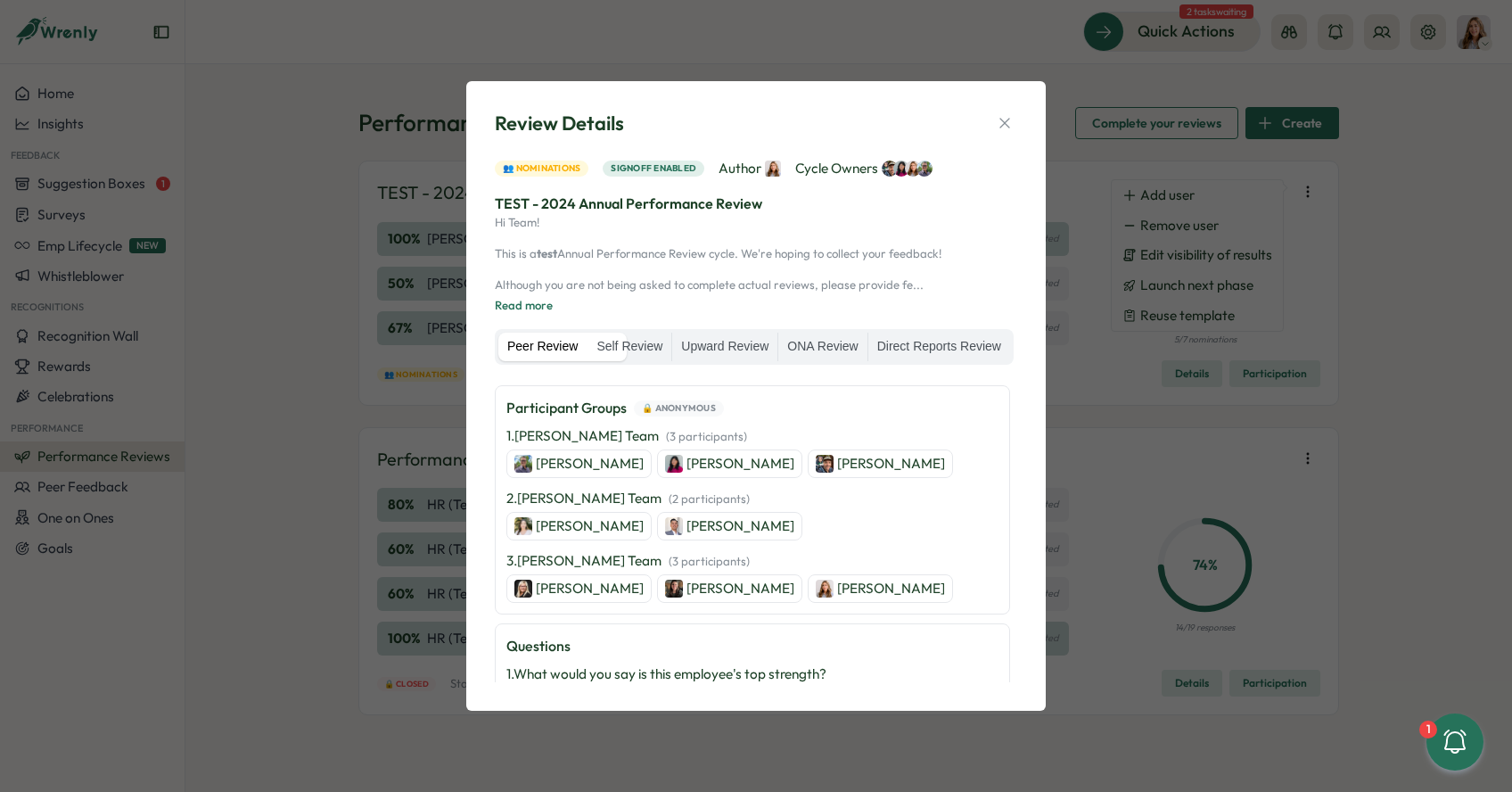
scroll to position [400, 0]
click at [837, 475] on p "[PERSON_NAME]" at bounding box center [891, 466] width 108 height 20
click at [1005, 114] on icon "button" at bounding box center [1004, 123] width 18 height 18
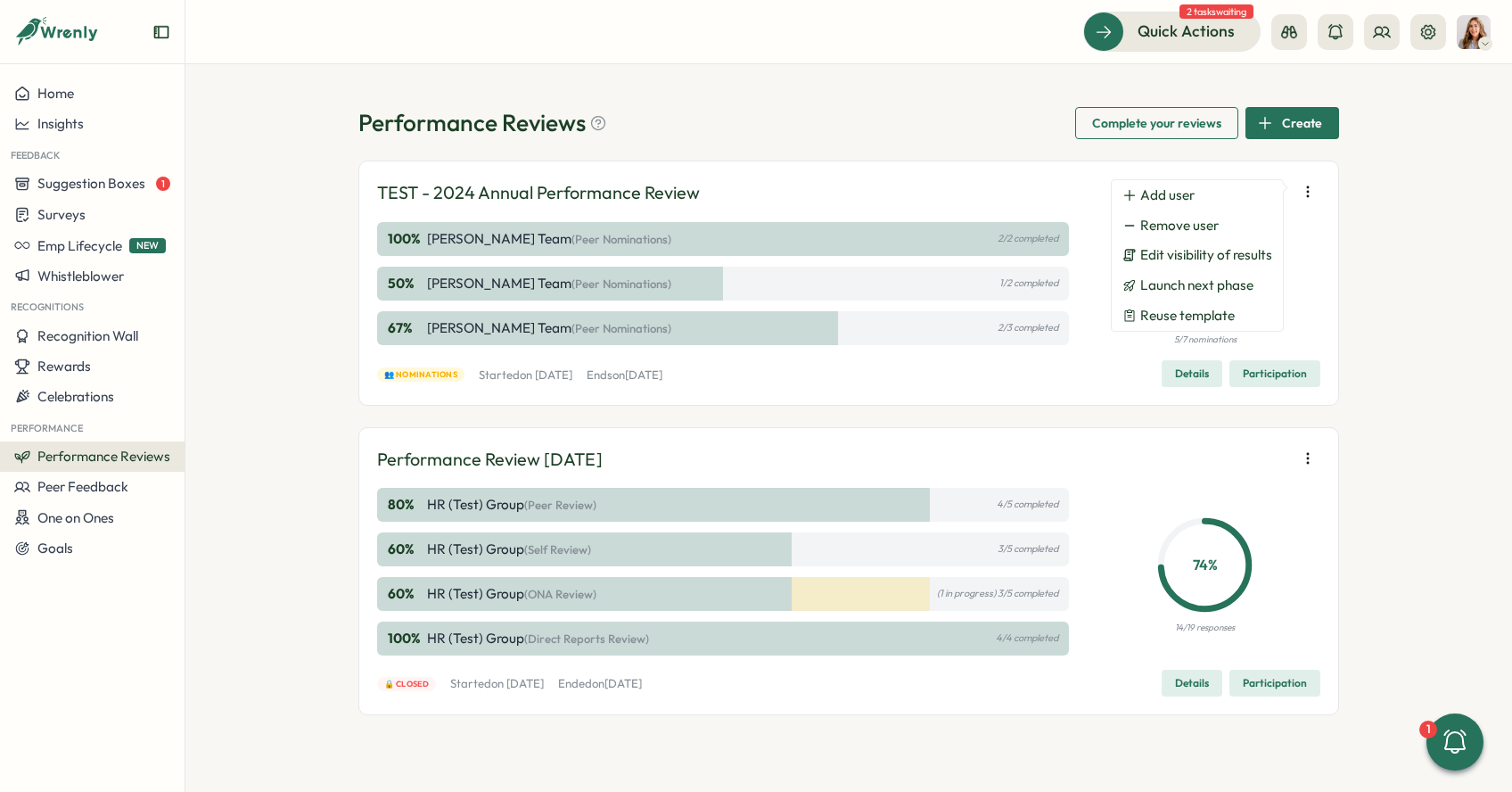
click at [1266, 368] on span "Participation" at bounding box center [1274, 372] width 64 height 25
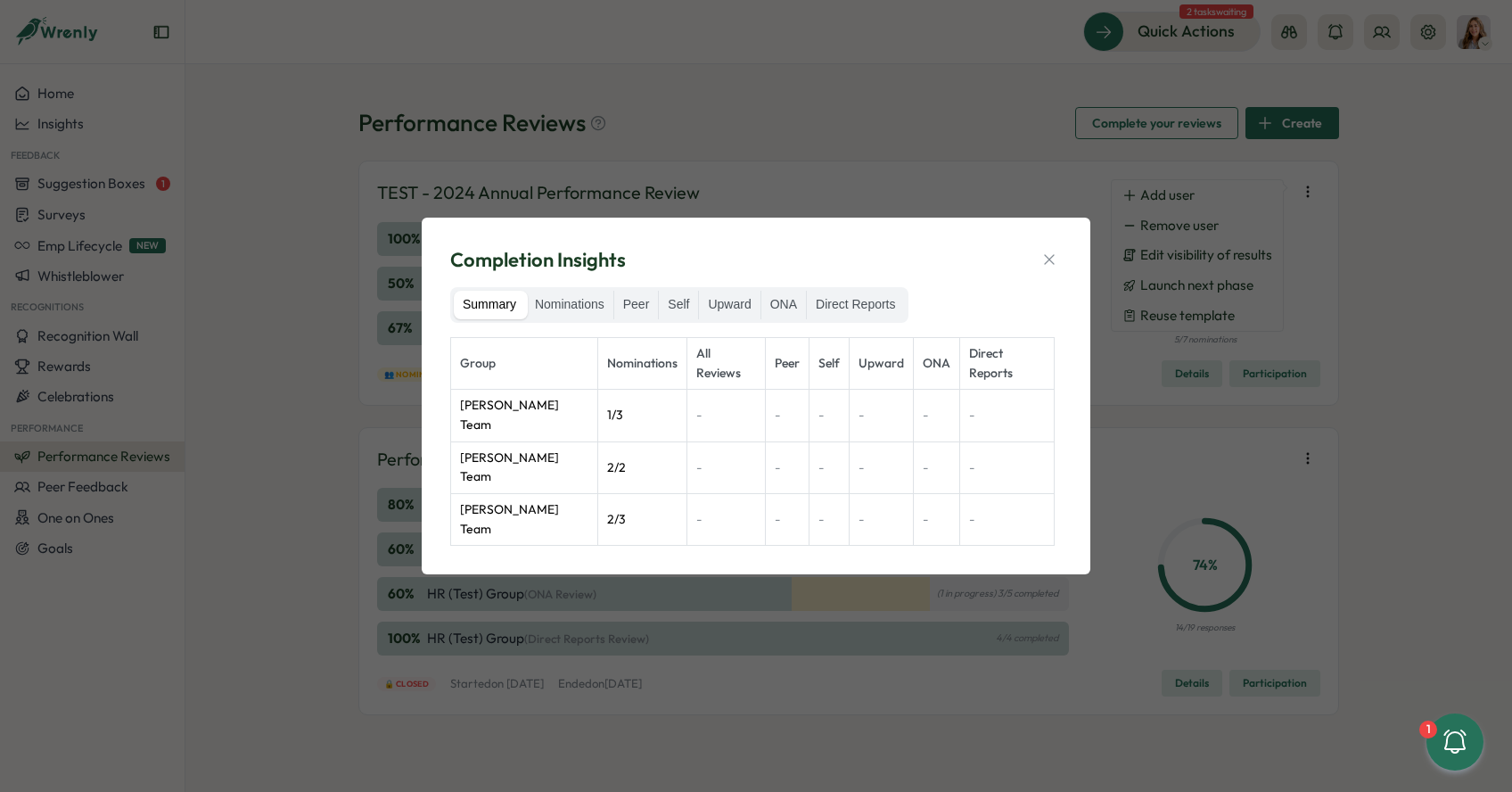
click at [1067, 281] on div "Completion Insights Summary Nominations Peer Self Upward ONA Direct Reports Gro…" at bounding box center [756, 396] width 626 height 315
click at [1051, 264] on icon "button" at bounding box center [1049, 259] width 10 height 10
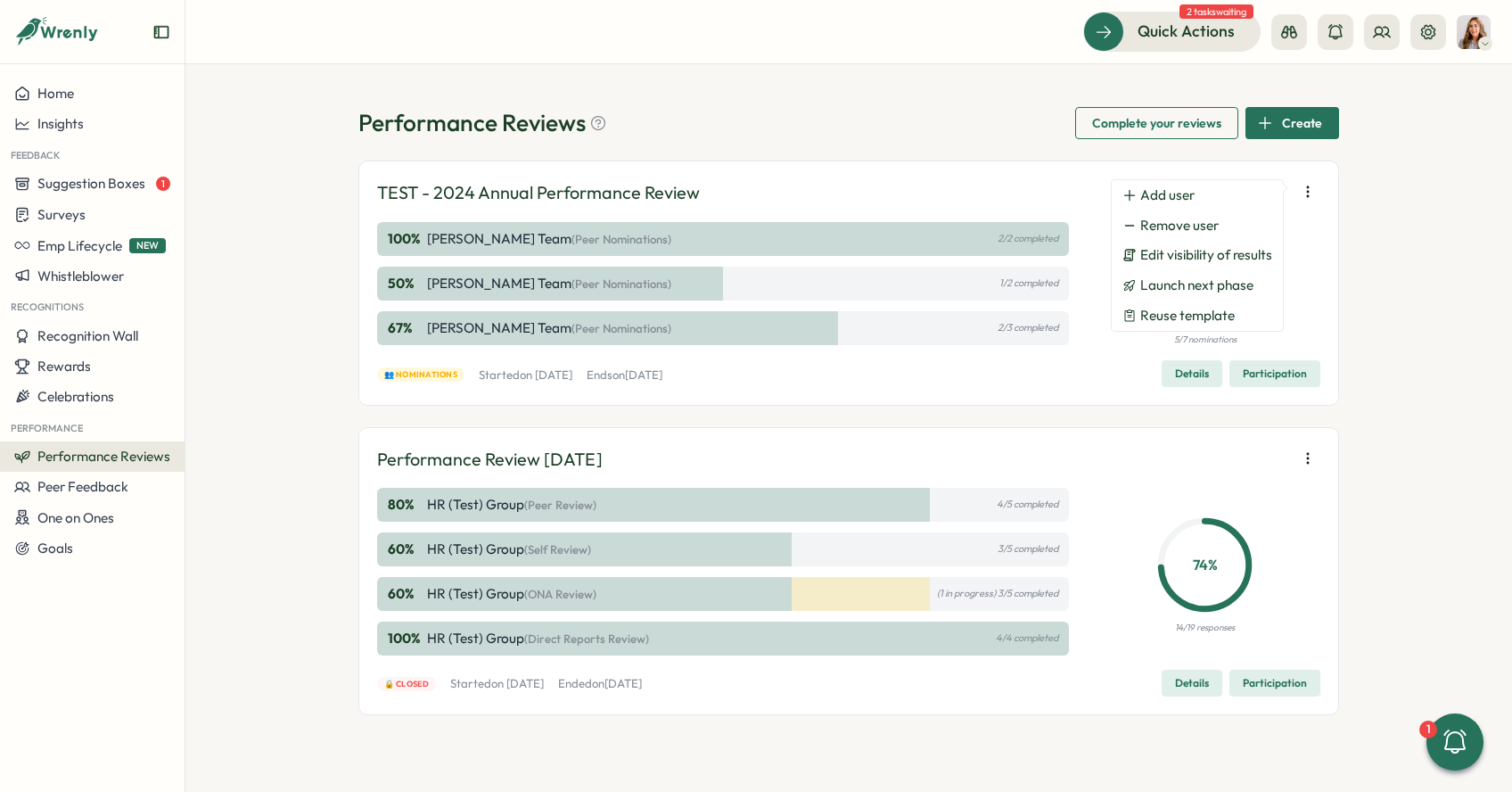
click at [1179, 373] on span "Details" at bounding box center [1192, 372] width 34 height 25
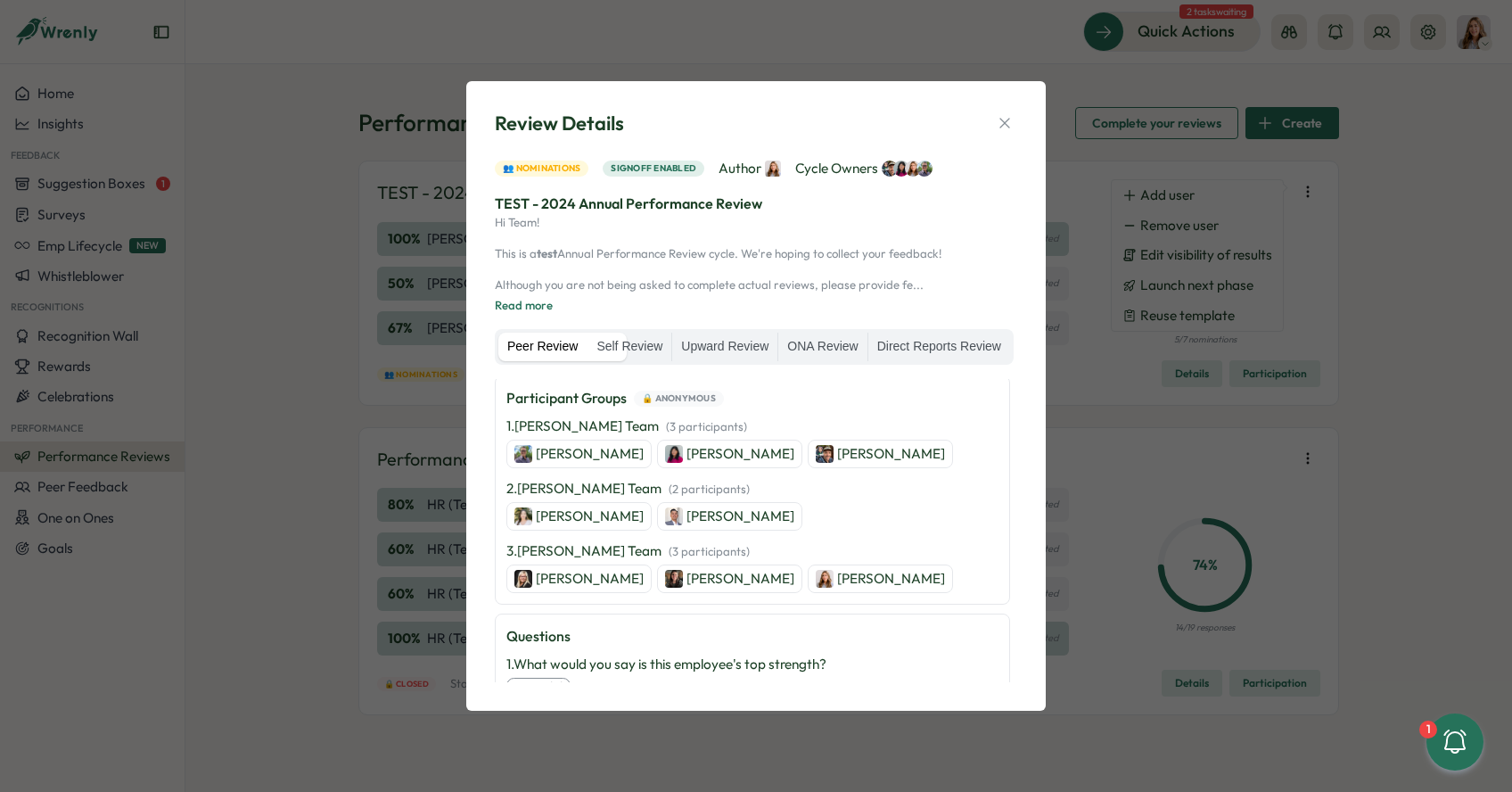
scroll to position [413, 0]
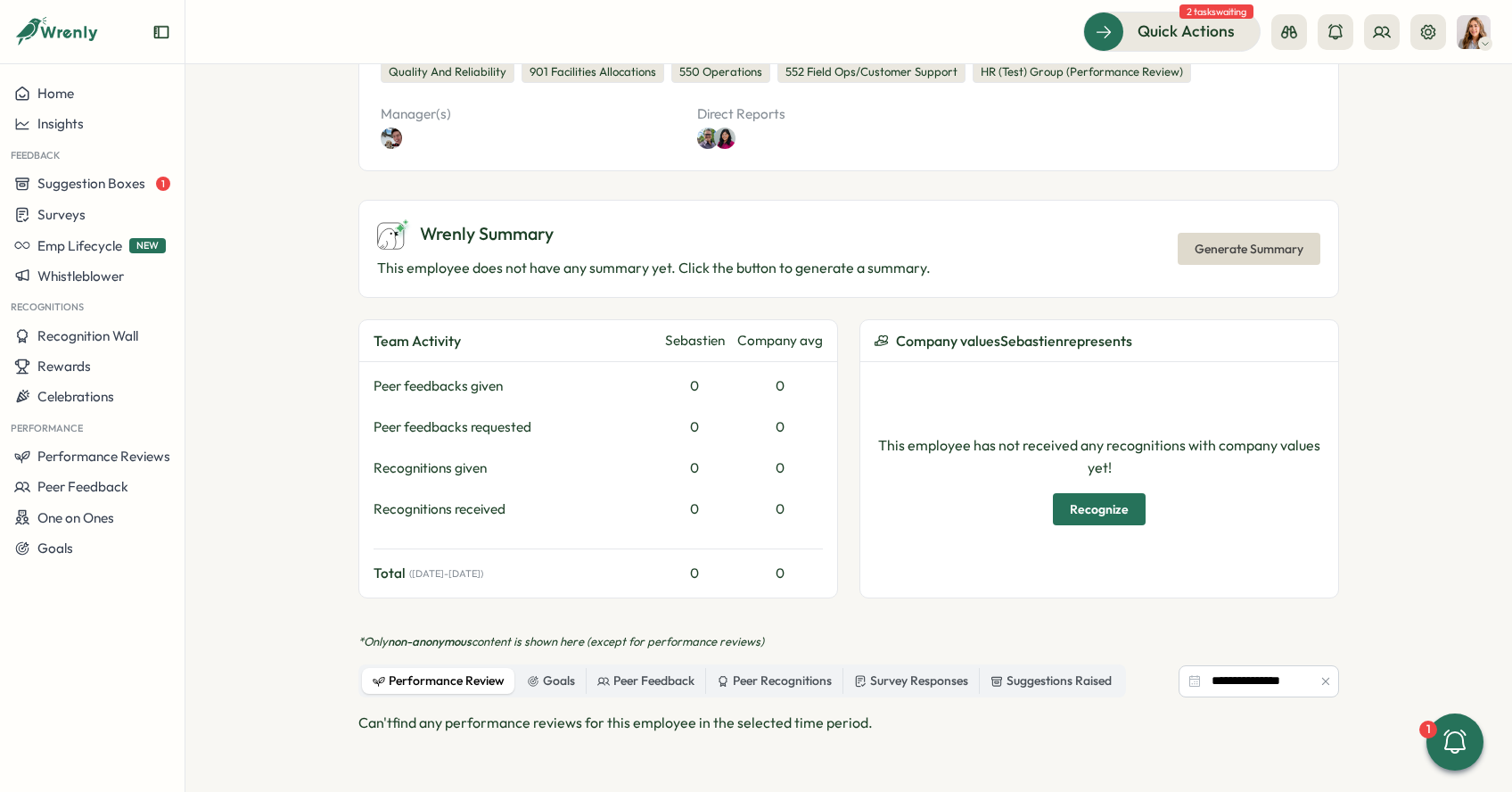
scroll to position [528, 0]
